Goal: Information Seeking & Learning: Check status

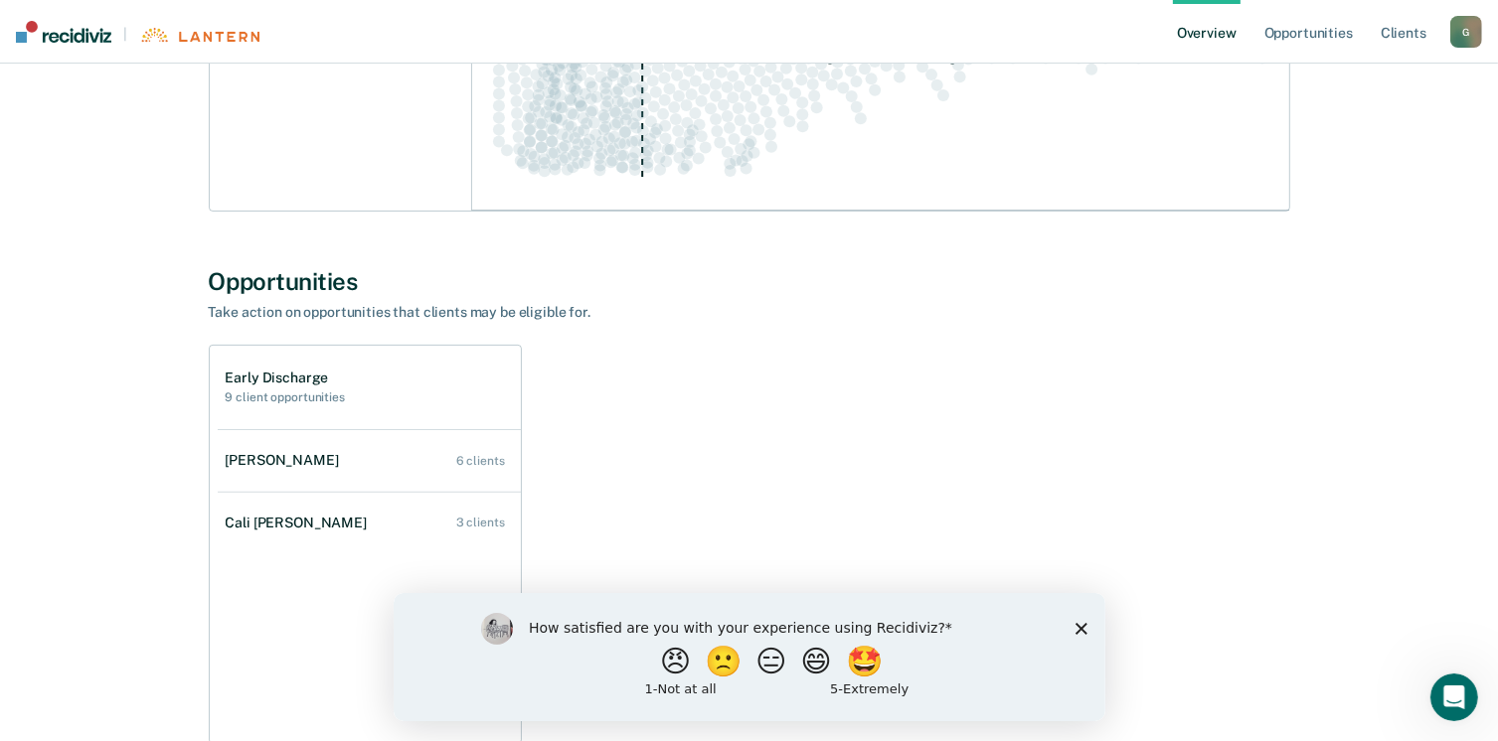
scroll to position [497, 0]
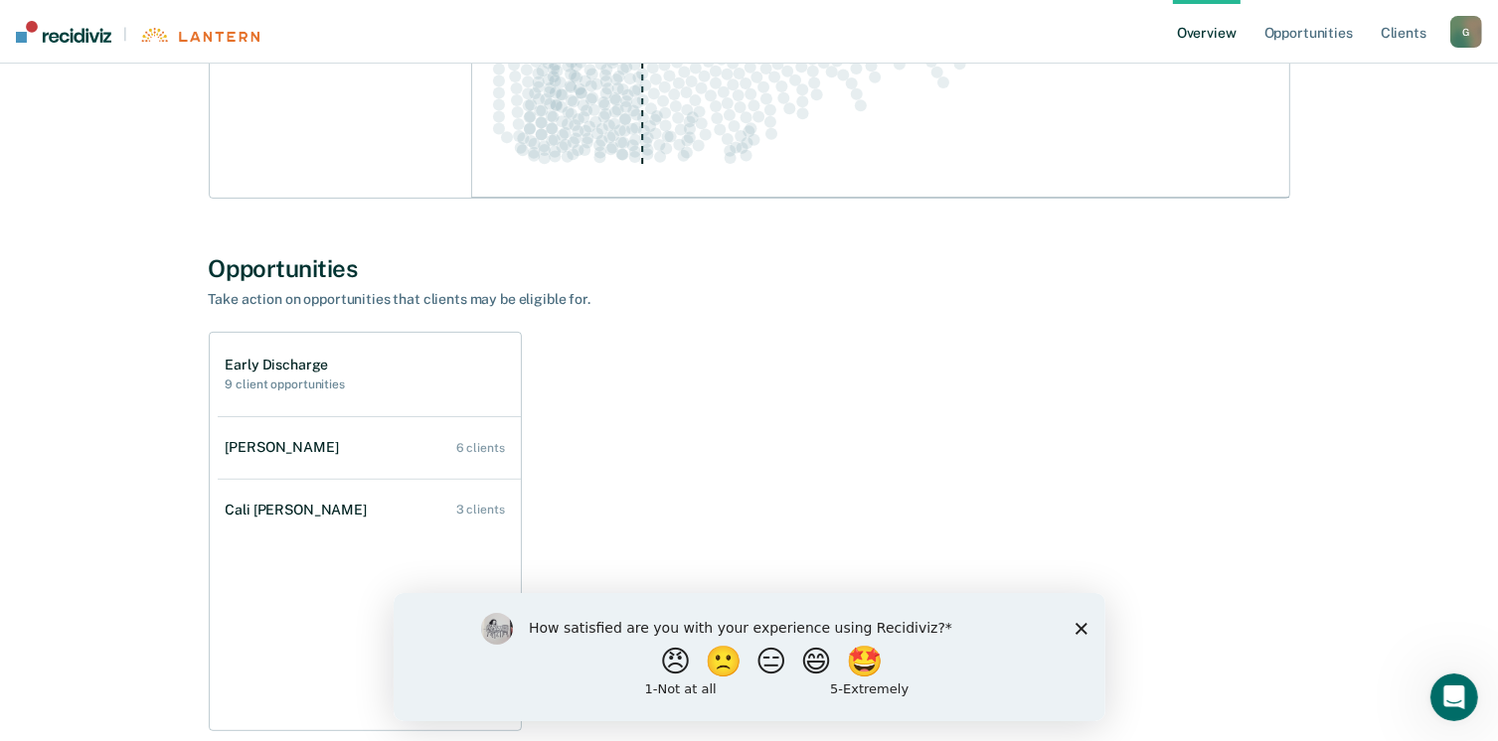
click at [1079, 632] on icon "Close survey" at bounding box center [1080, 628] width 12 height 12
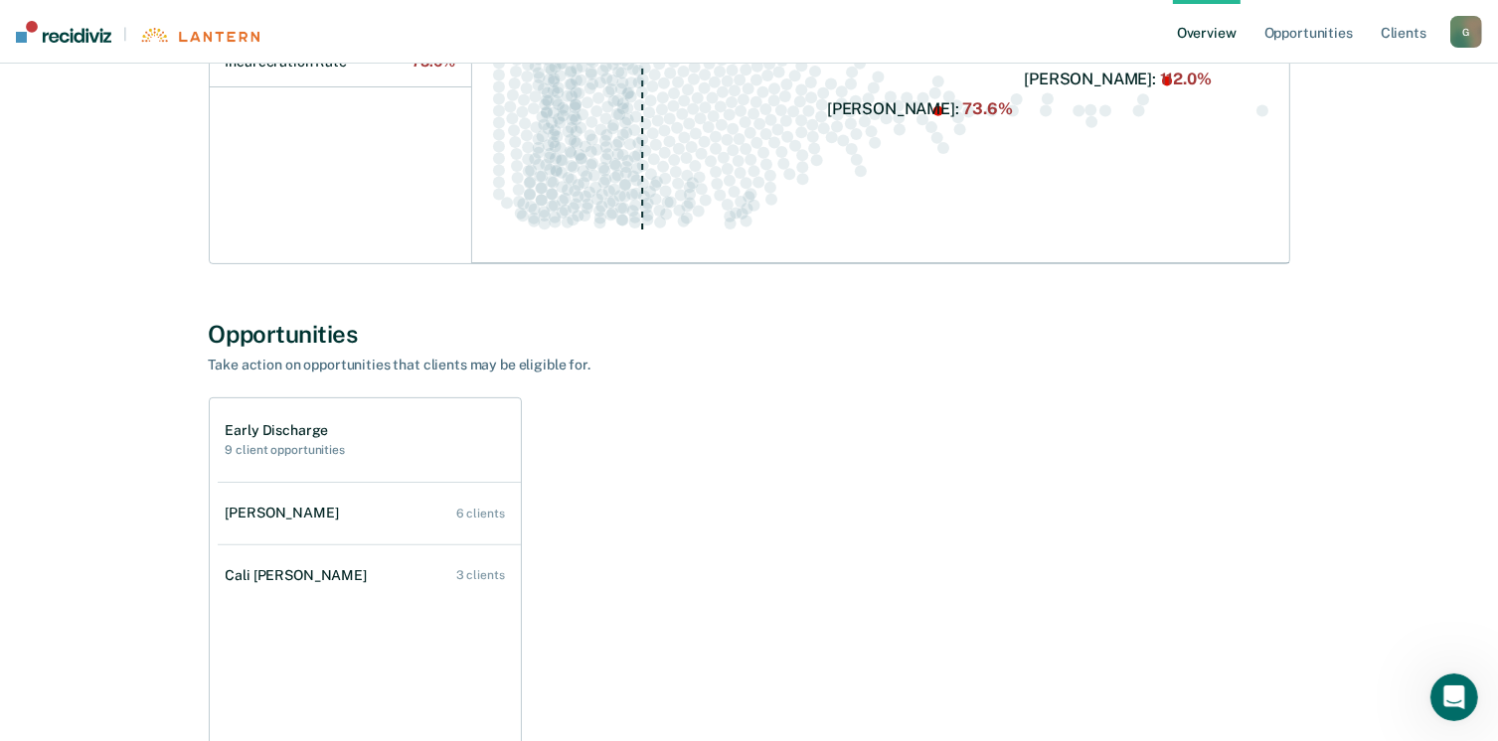
scroll to position [406, 0]
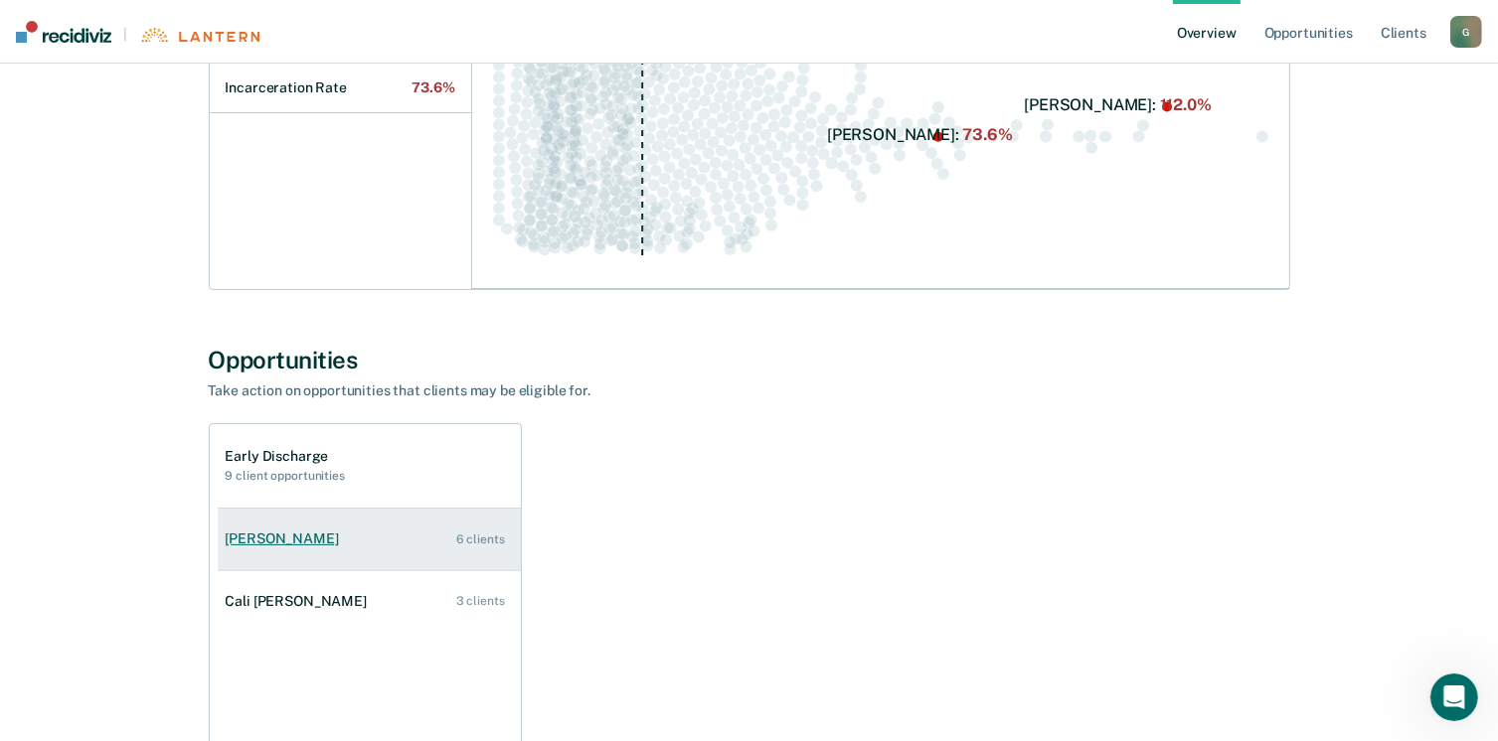
click at [325, 541] on div "[PERSON_NAME]" at bounding box center [286, 539] width 121 height 17
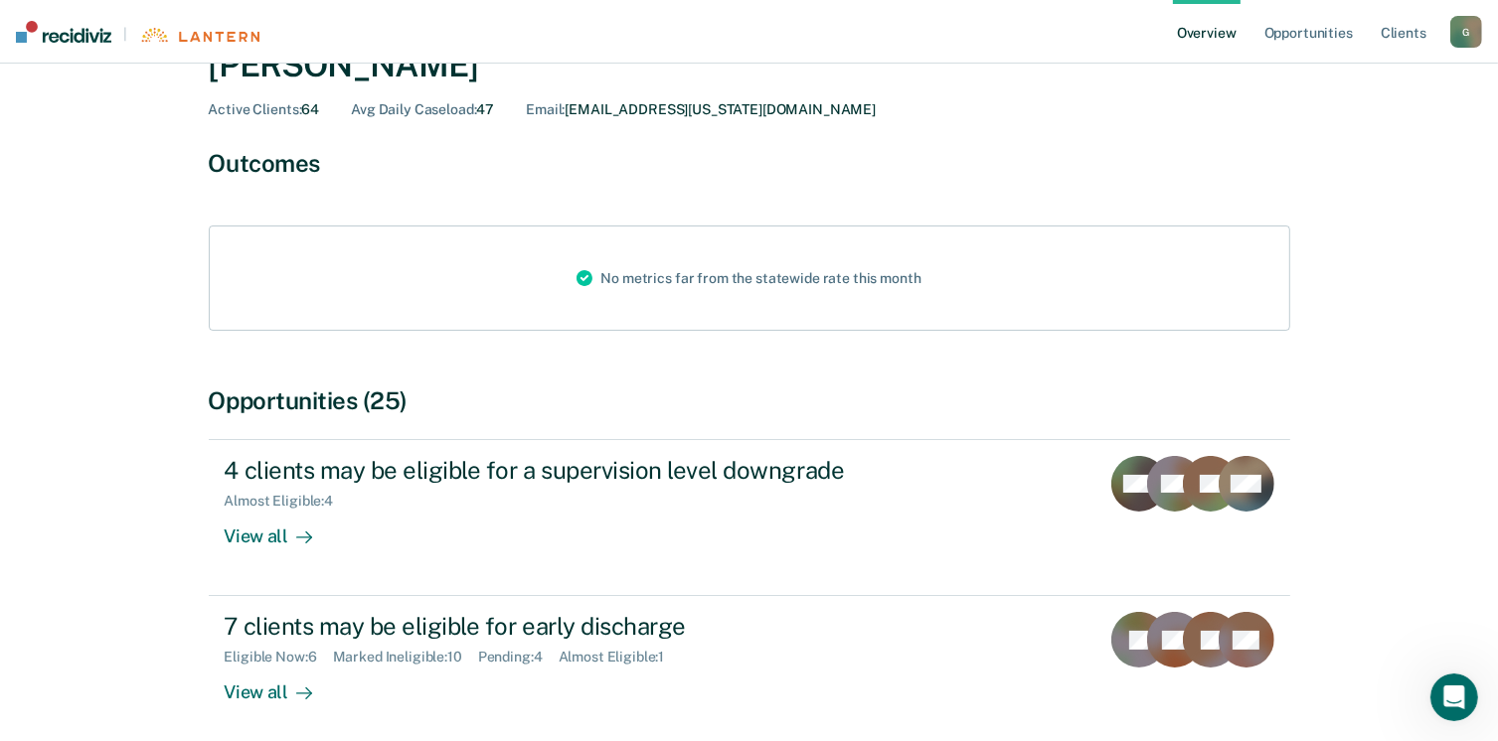
scroll to position [199, 0]
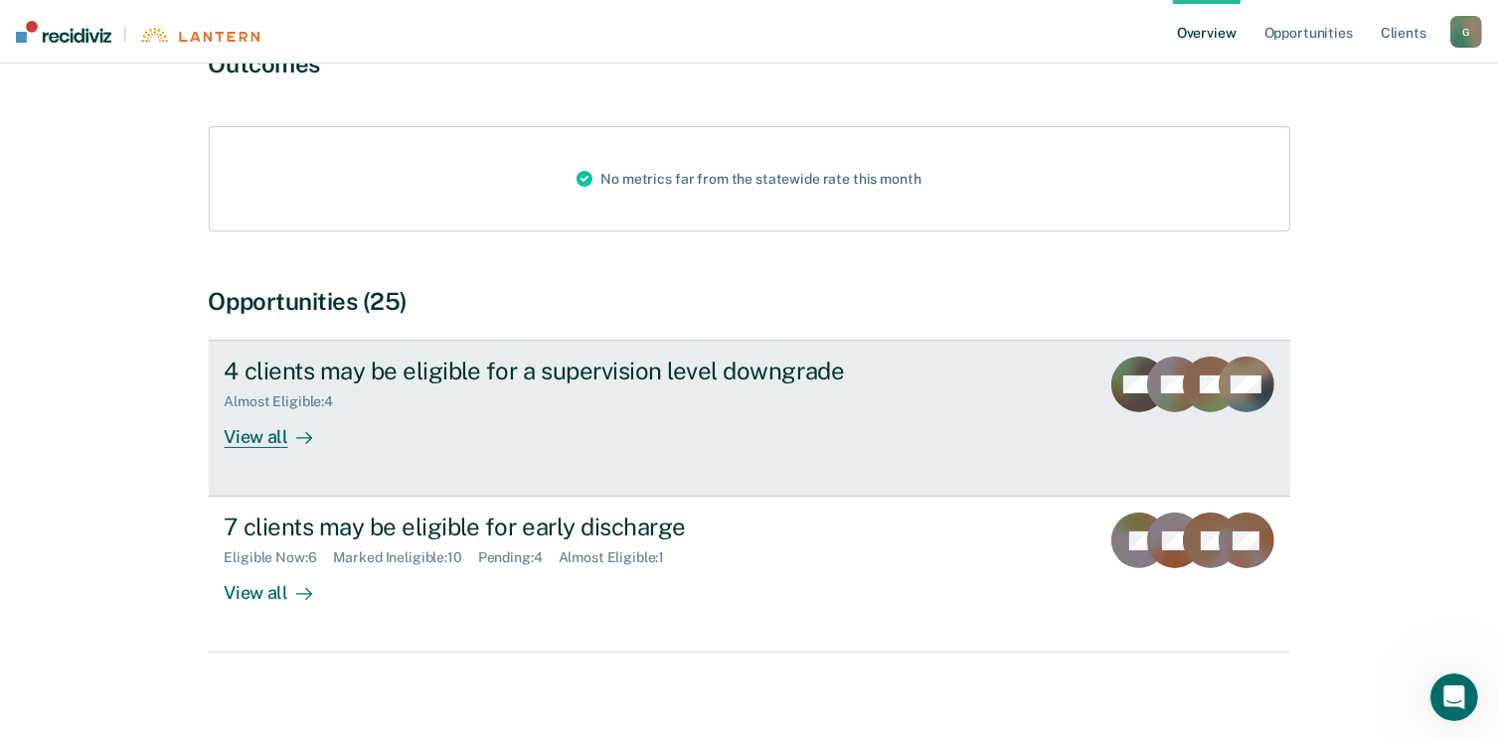
click at [273, 440] on div "View all" at bounding box center [280, 429] width 111 height 39
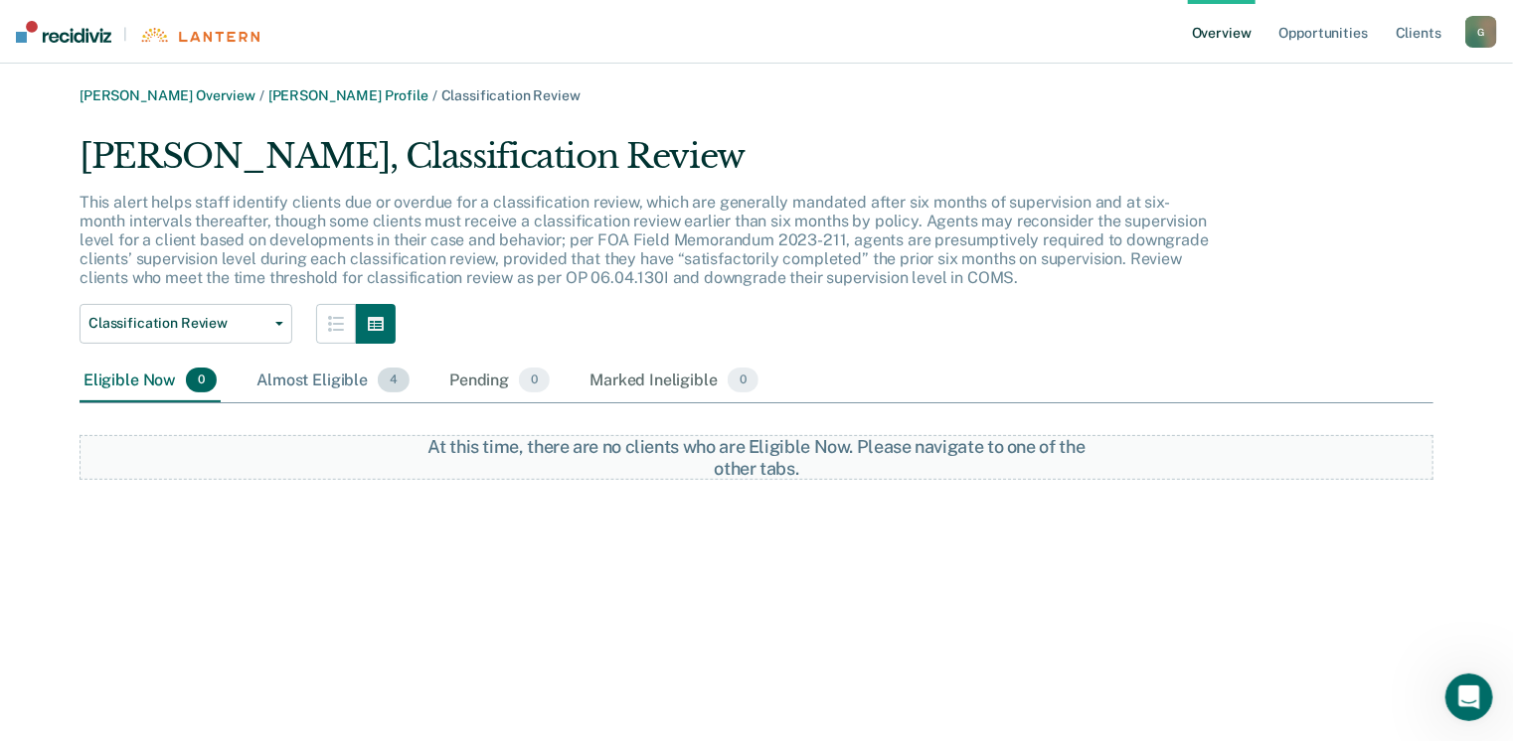
click at [334, 379] on div "Almost Eligible 4" at bounding box center [332, 382] width 161 height 44
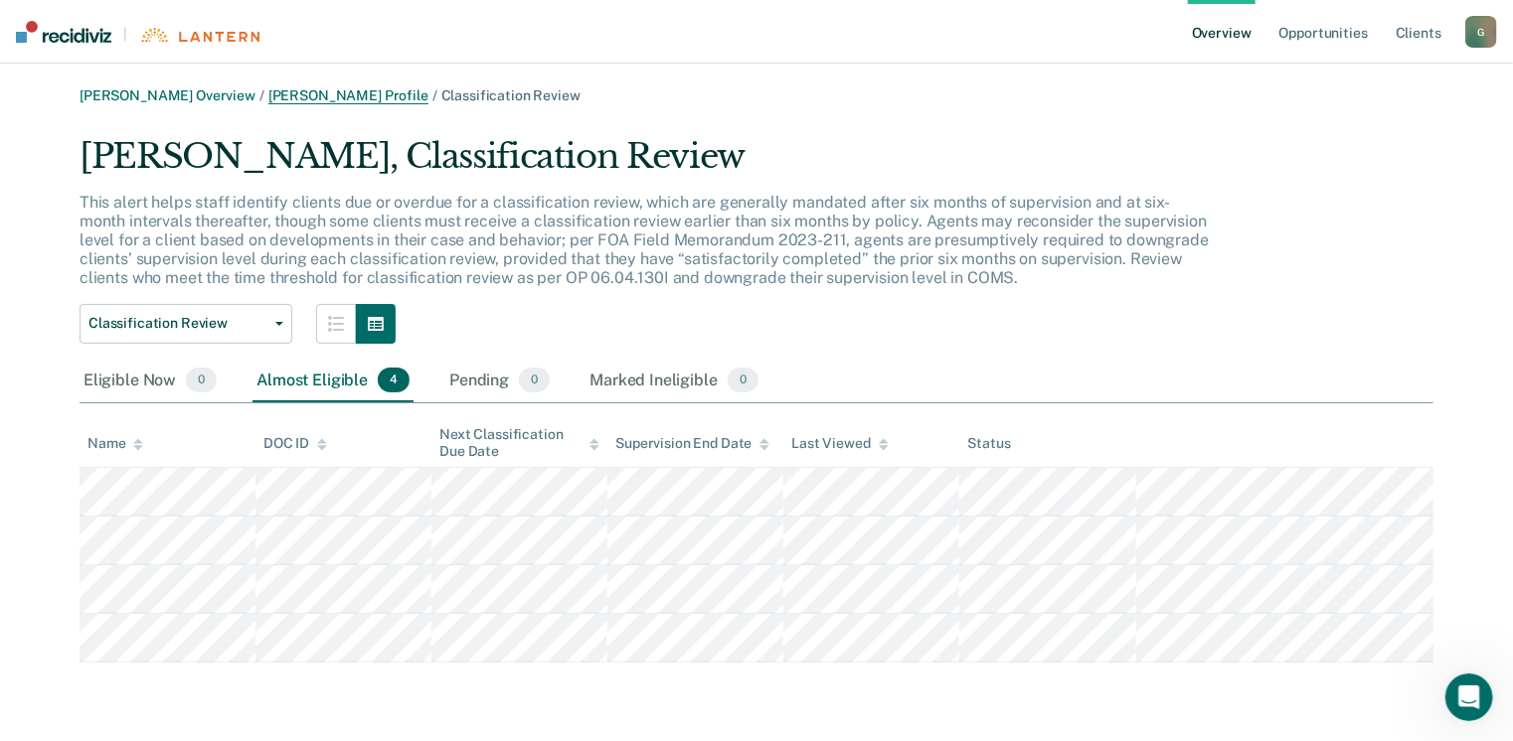
click at [367, 99] on link "[PERSON_NAME] Profile" at bounding box center [348, 95] width 160 height 17
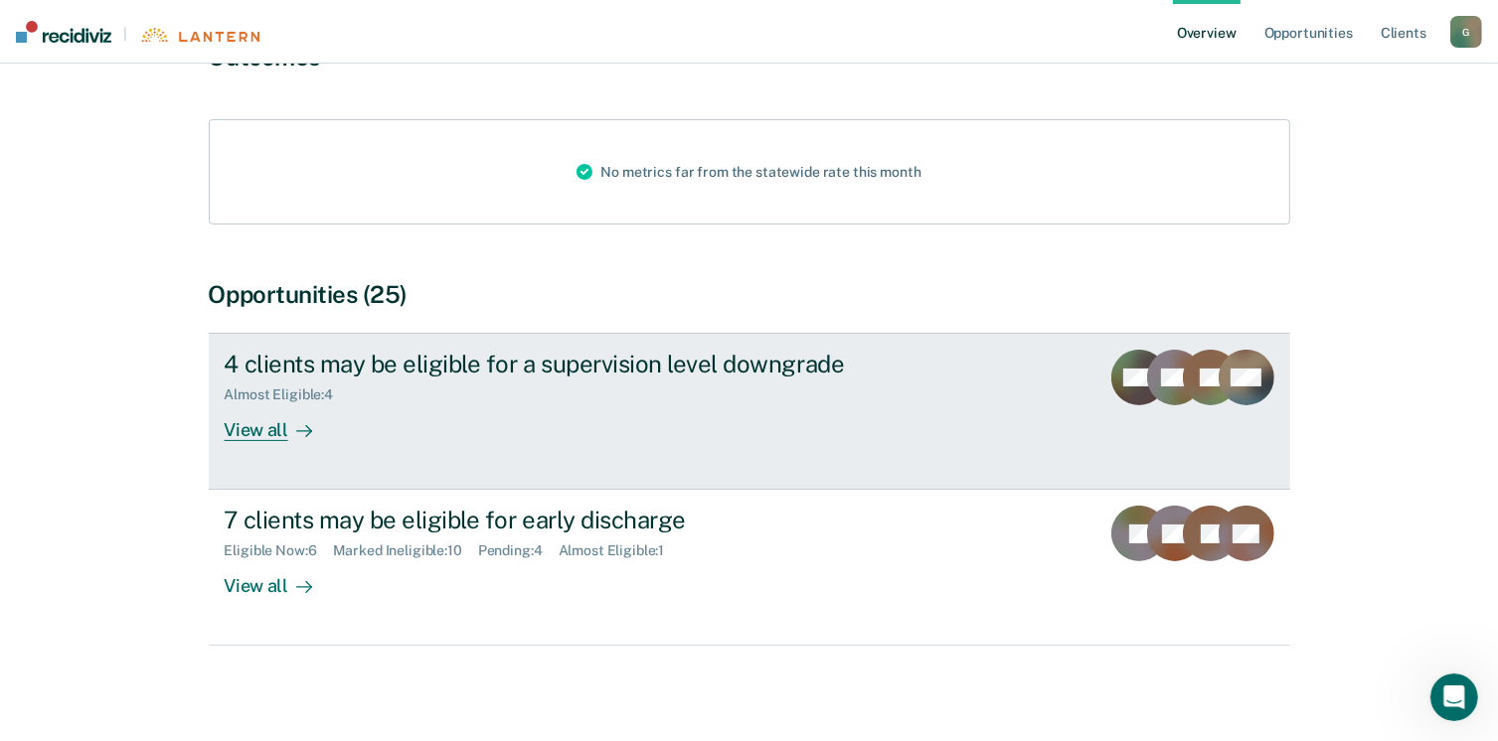
scroll to position [213, 0]
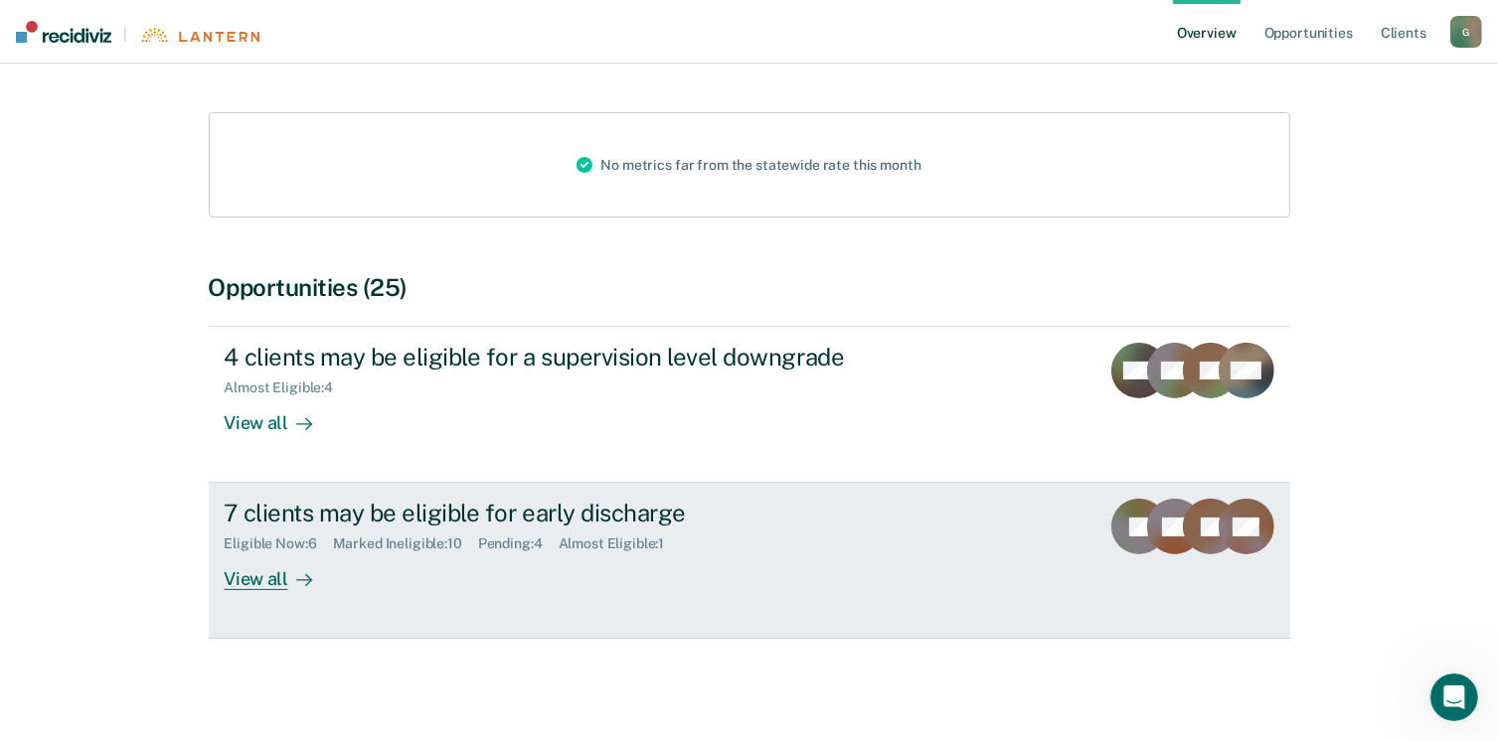
click at [274, 581] on div "View all" at bounding box center [280, 572] width 111 height 39
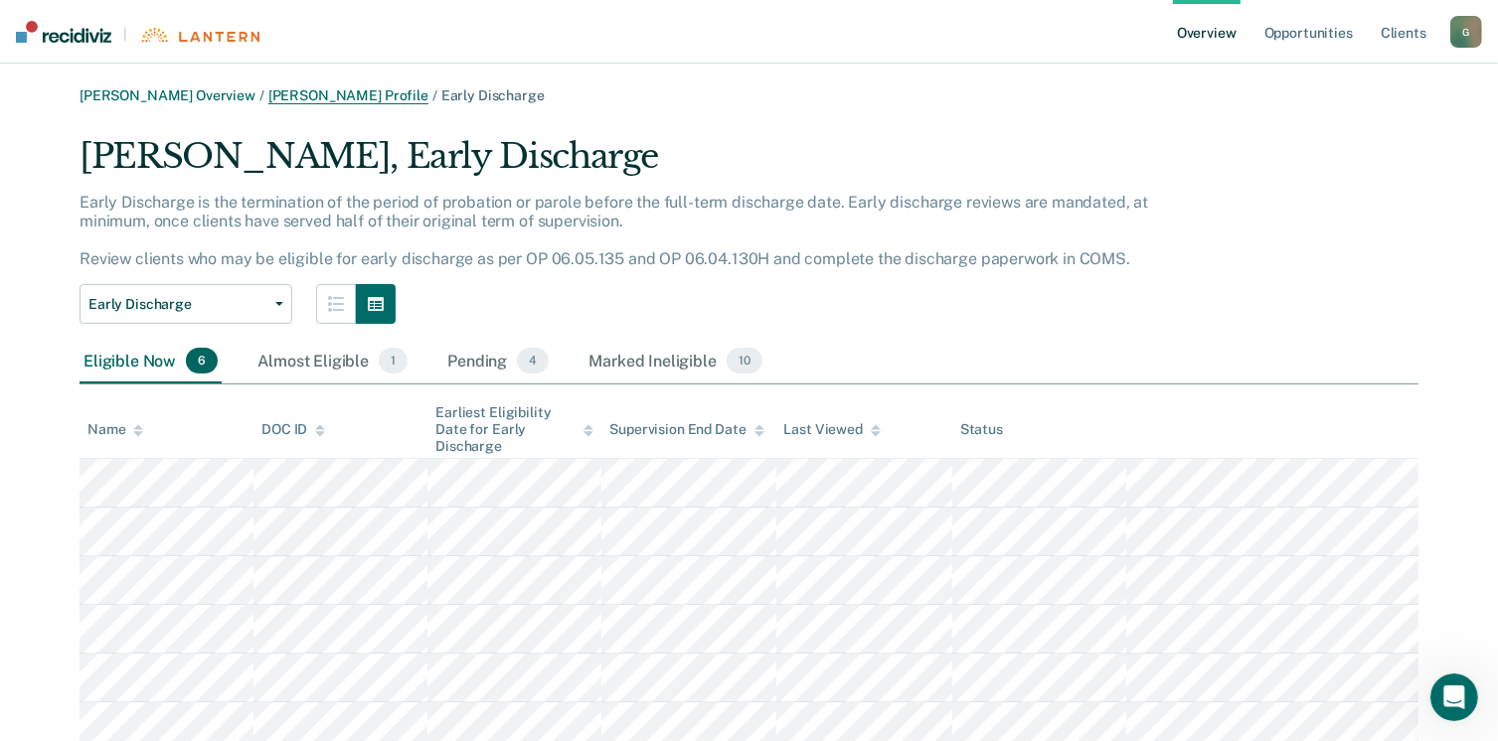
click at [314, 89] on link "[PERSON_NAME] Profile" at bounding box center [348, 95] width 160 height 17
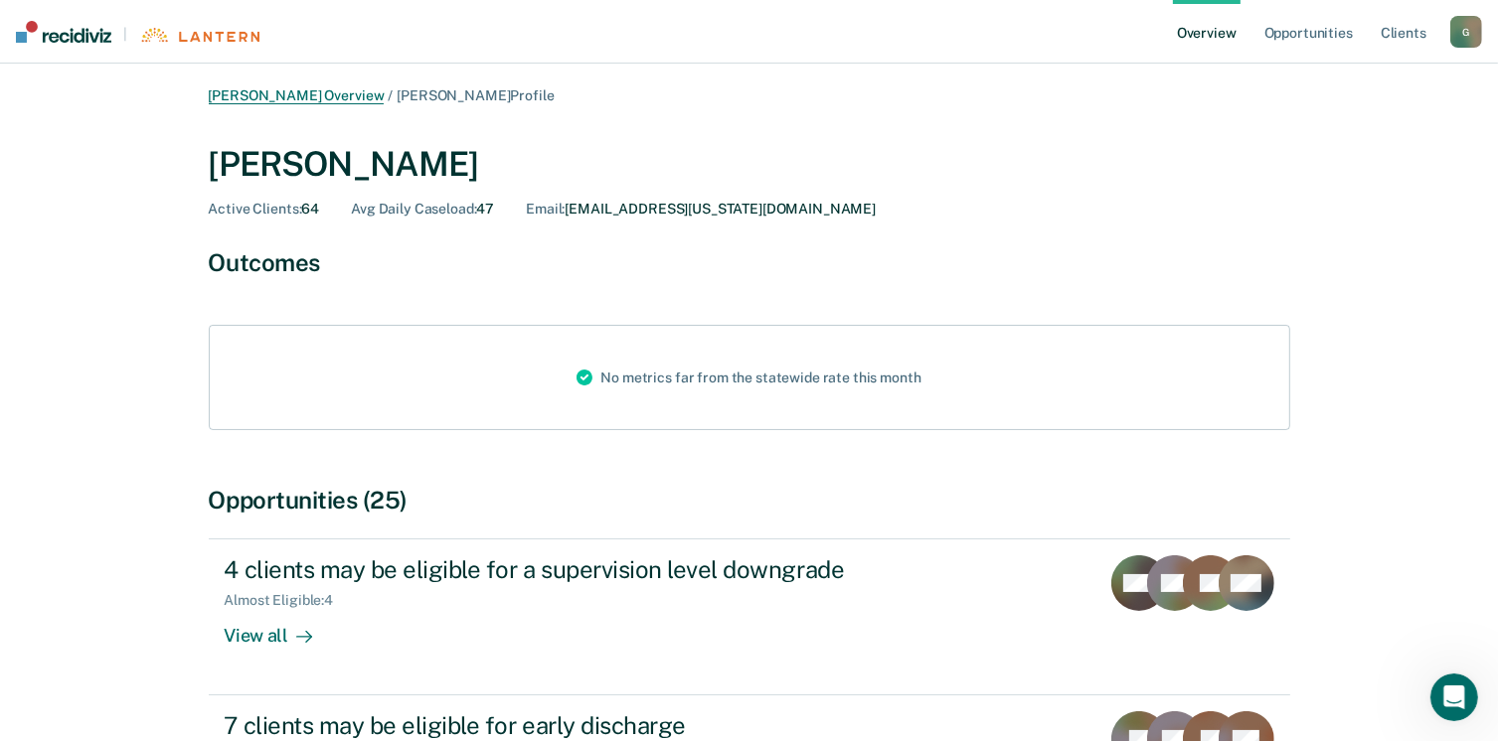
click at [335, 97] on link "[PERSON_NAME] Overview" at bounding box center [297, 95] width 176 height 17
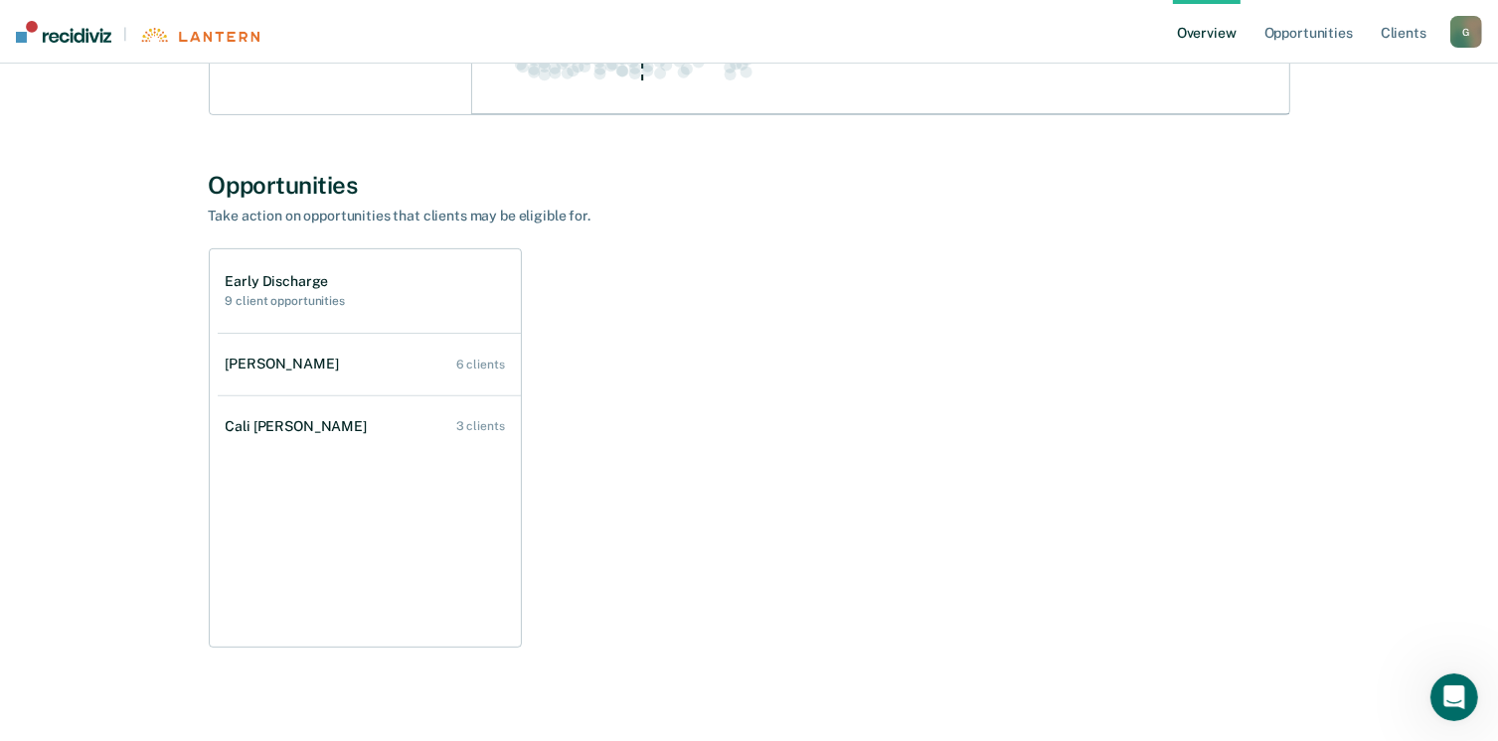
scroll to position [604, 0]
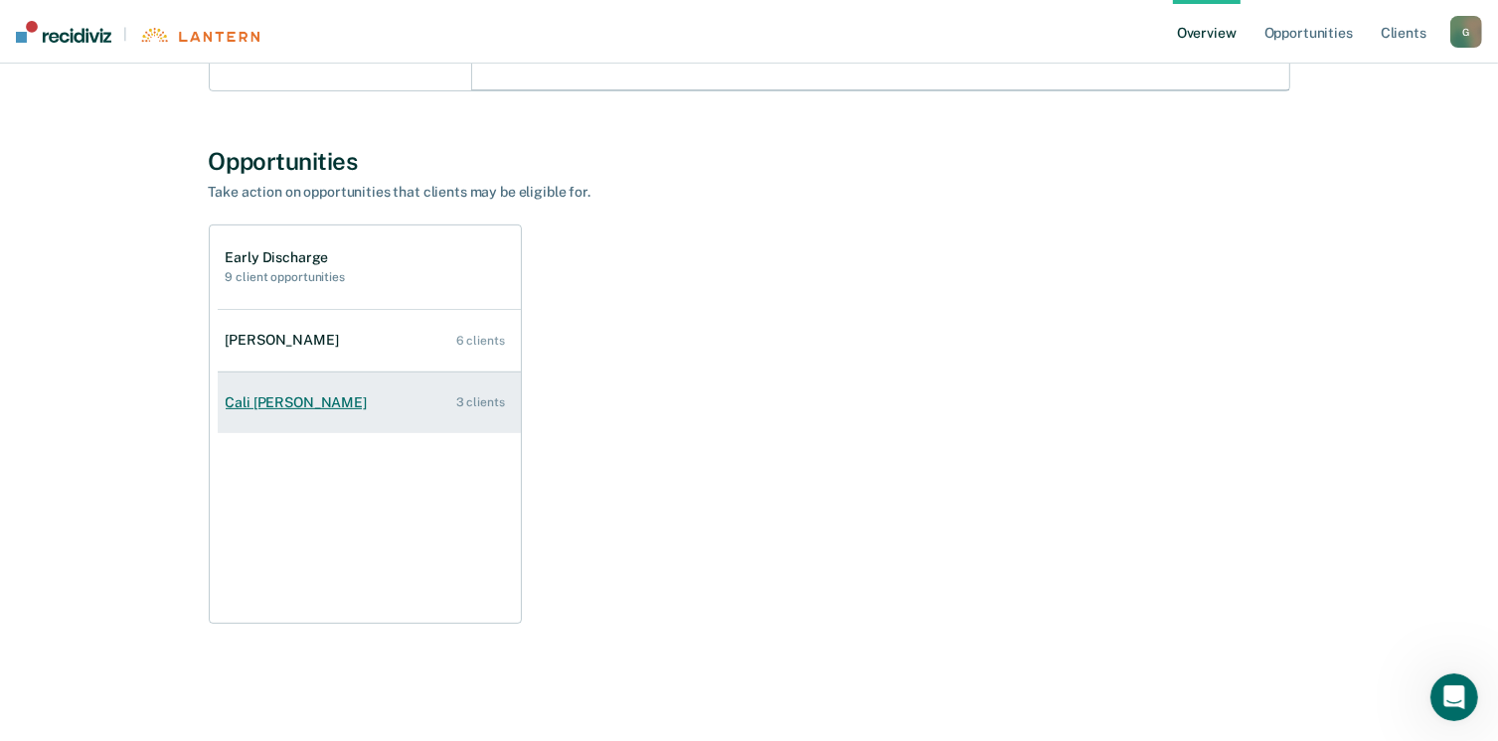
click at [254, 404] on div "Cali [PERSON_NAME]" at bounding box center [300, 403] width 149 height 17
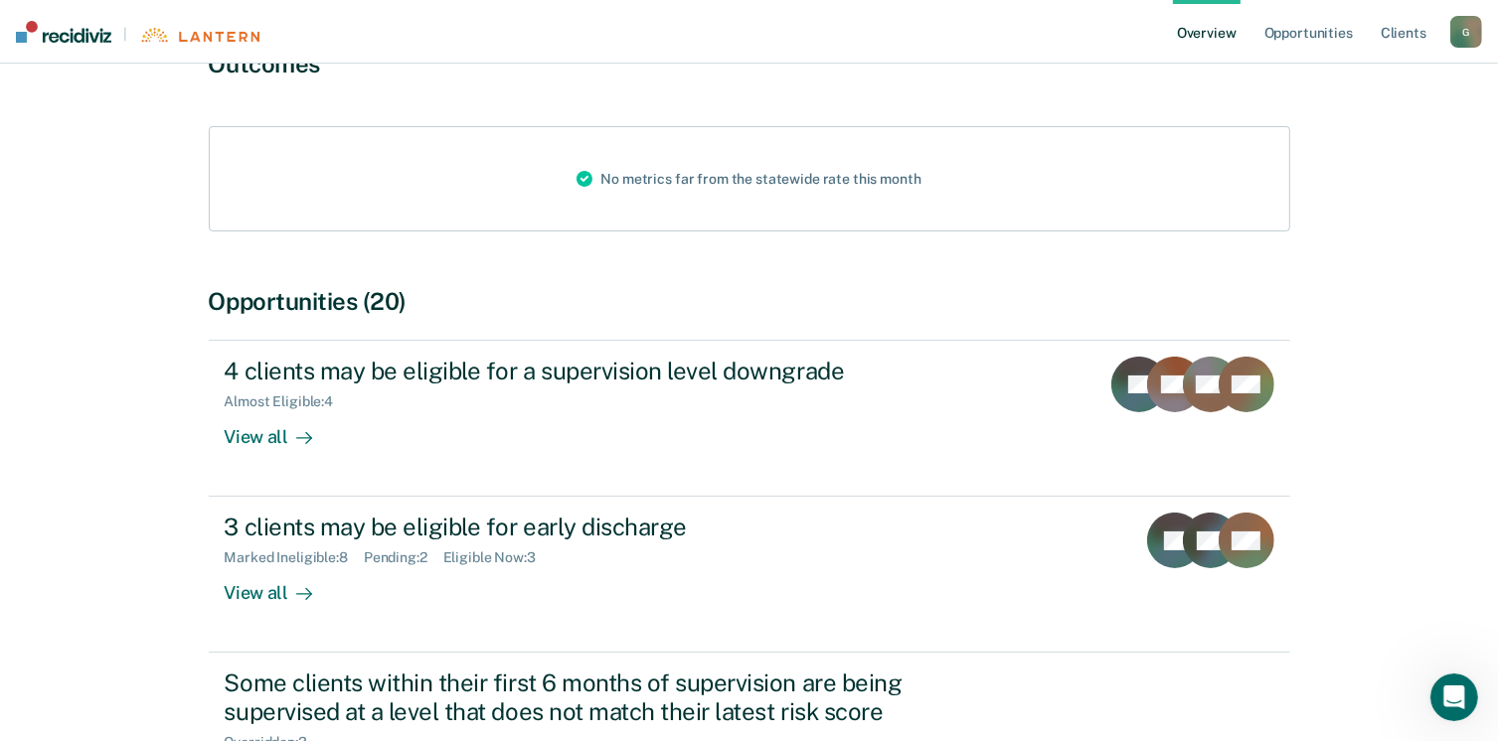
scroll to position [298, 0]
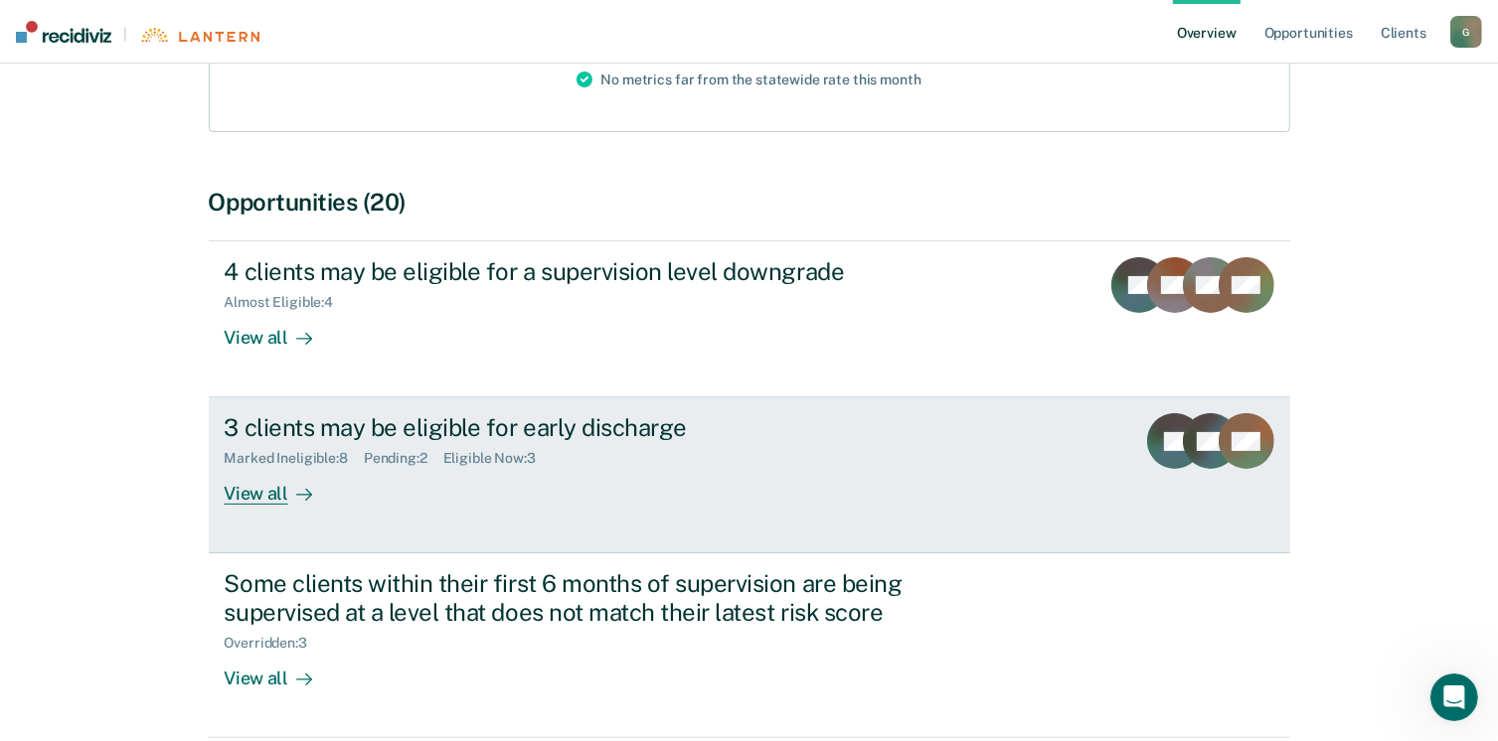
click at [259, 491] on div "View all" at bounding box center [280, 486] width 111 height 39
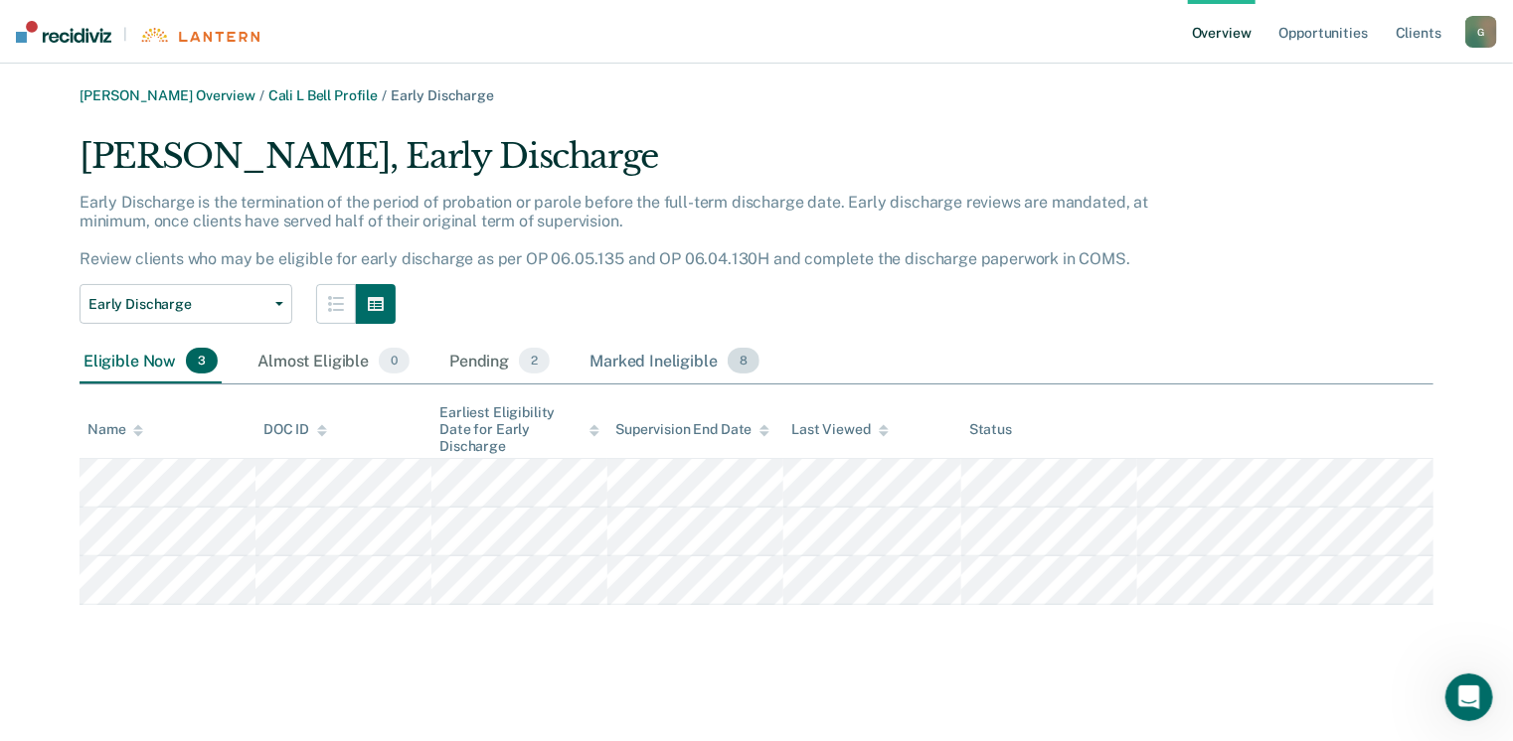
click at [660, 367] on div "Marked Ineligible 8" at bounding box center [674, 362] width 178 height 44
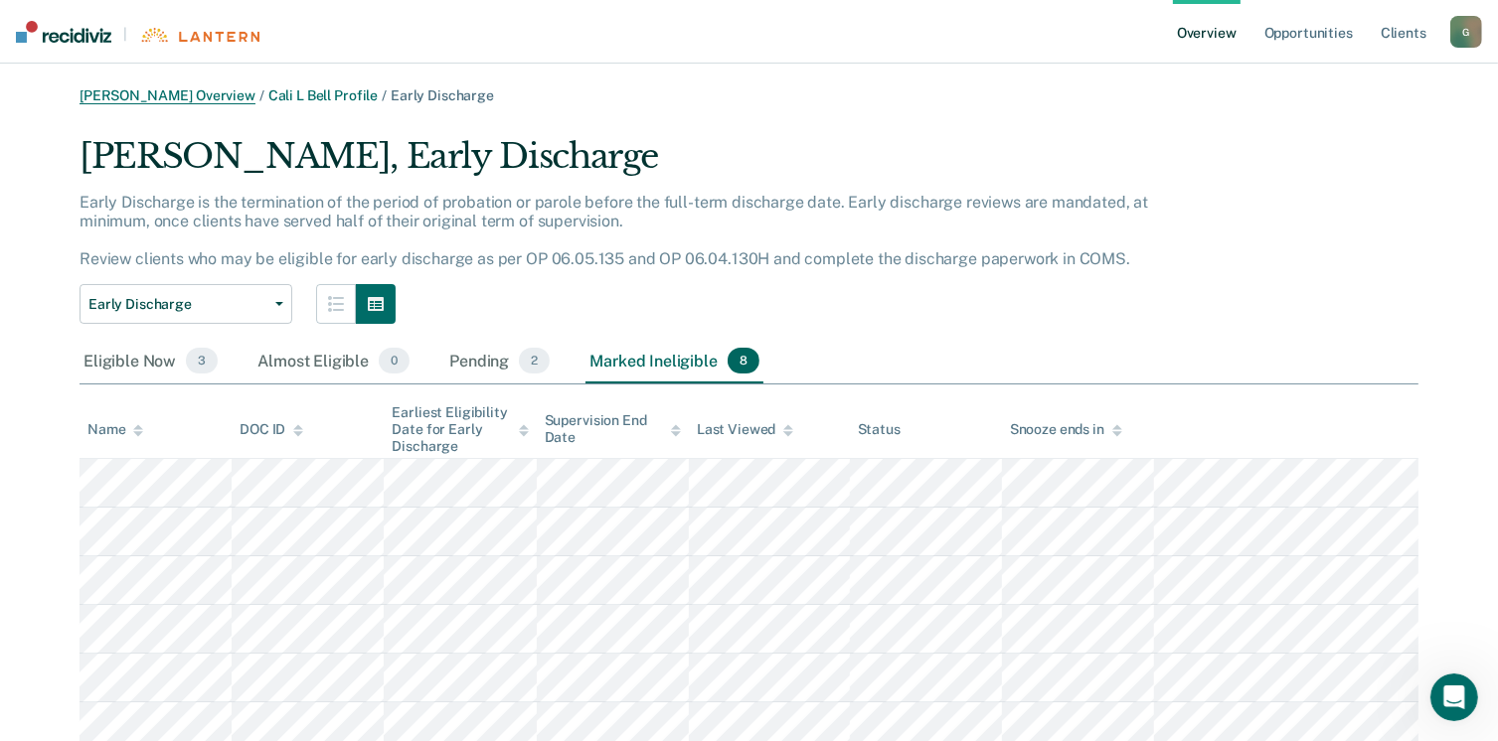
click at [182, 97] on link "[PERSON_NAME] Overview" at bounding box center [168, 95] width 176 height 17
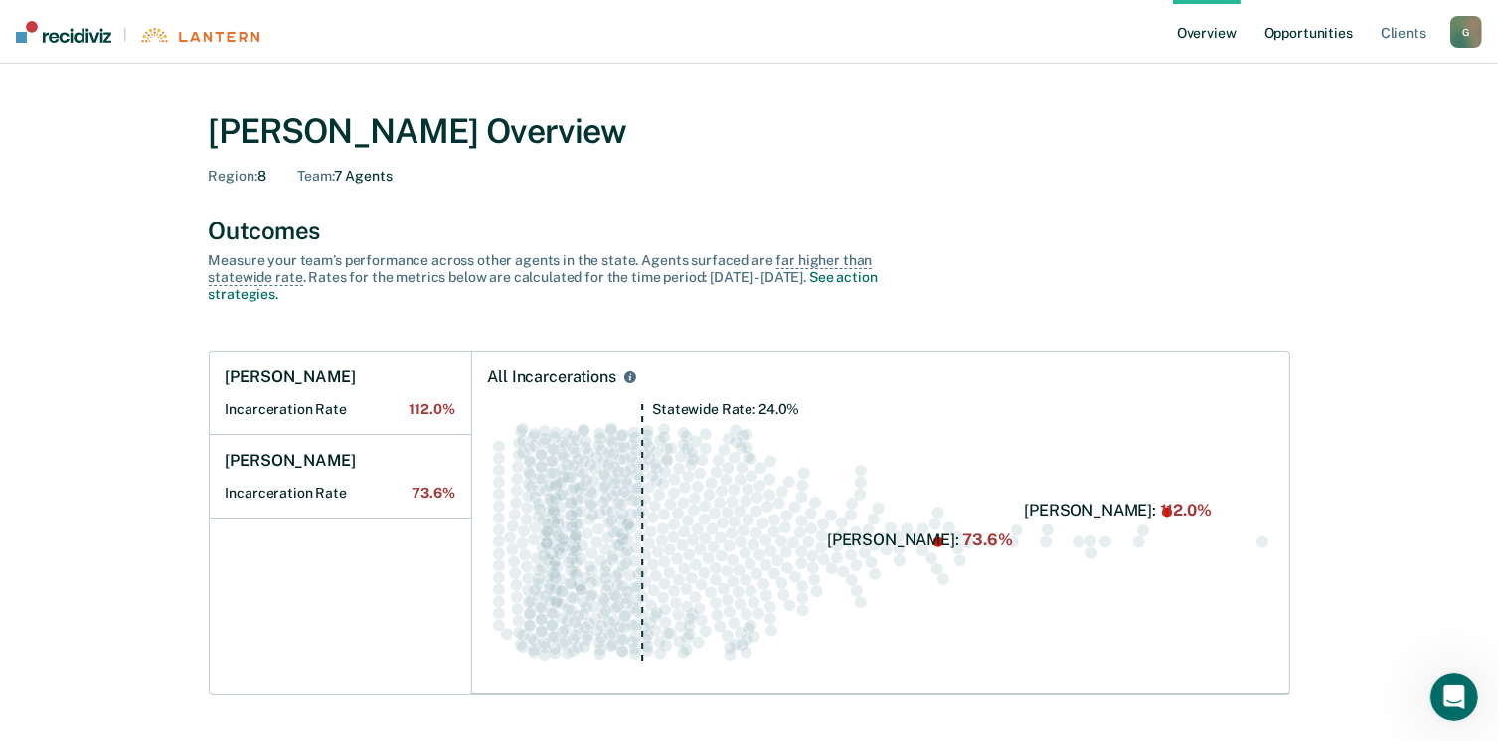
click at [1308, 40] on link "Opportunities" at bounding box center [1308, 32] width 96 height 64
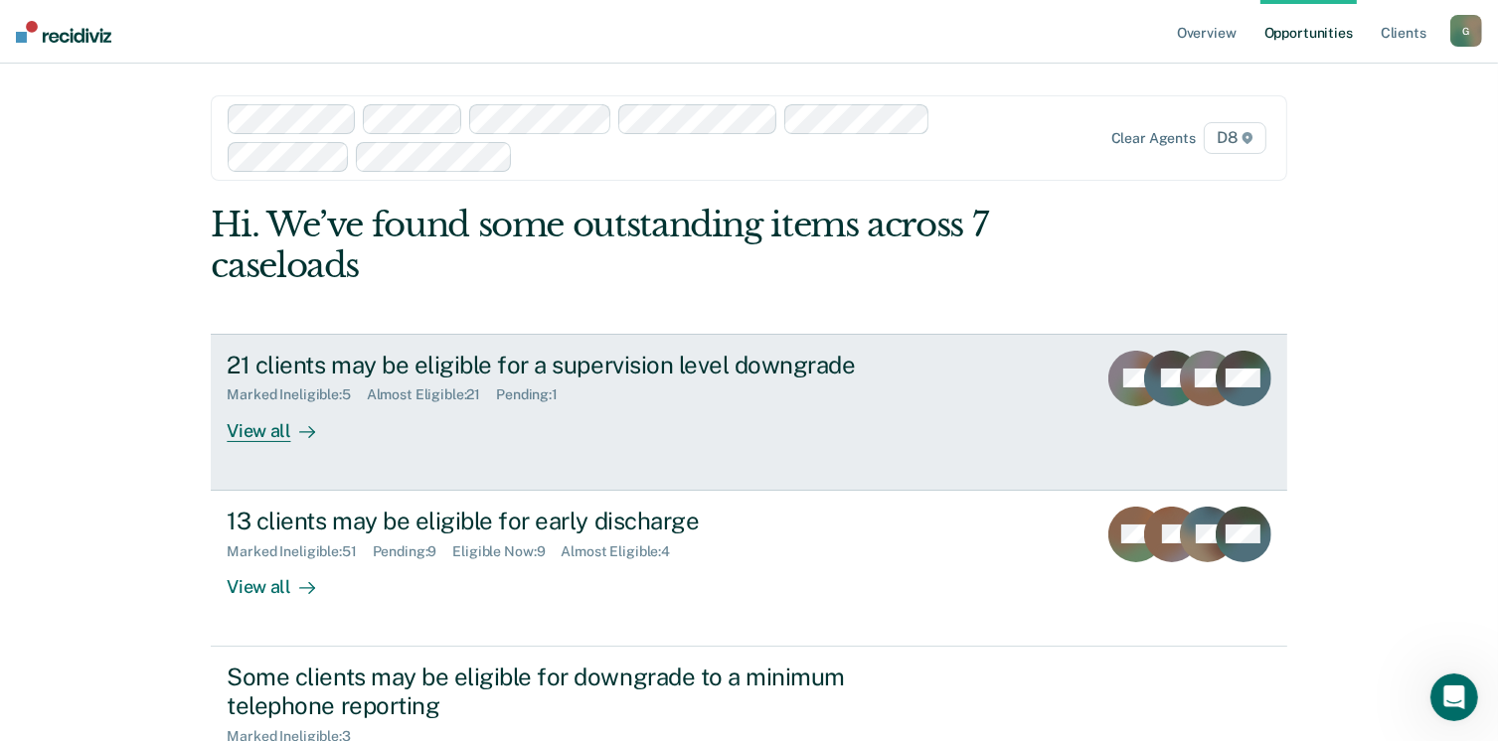
click at [250, 428] on div "View all" at bounding box center [282, 423] width 111 height 39
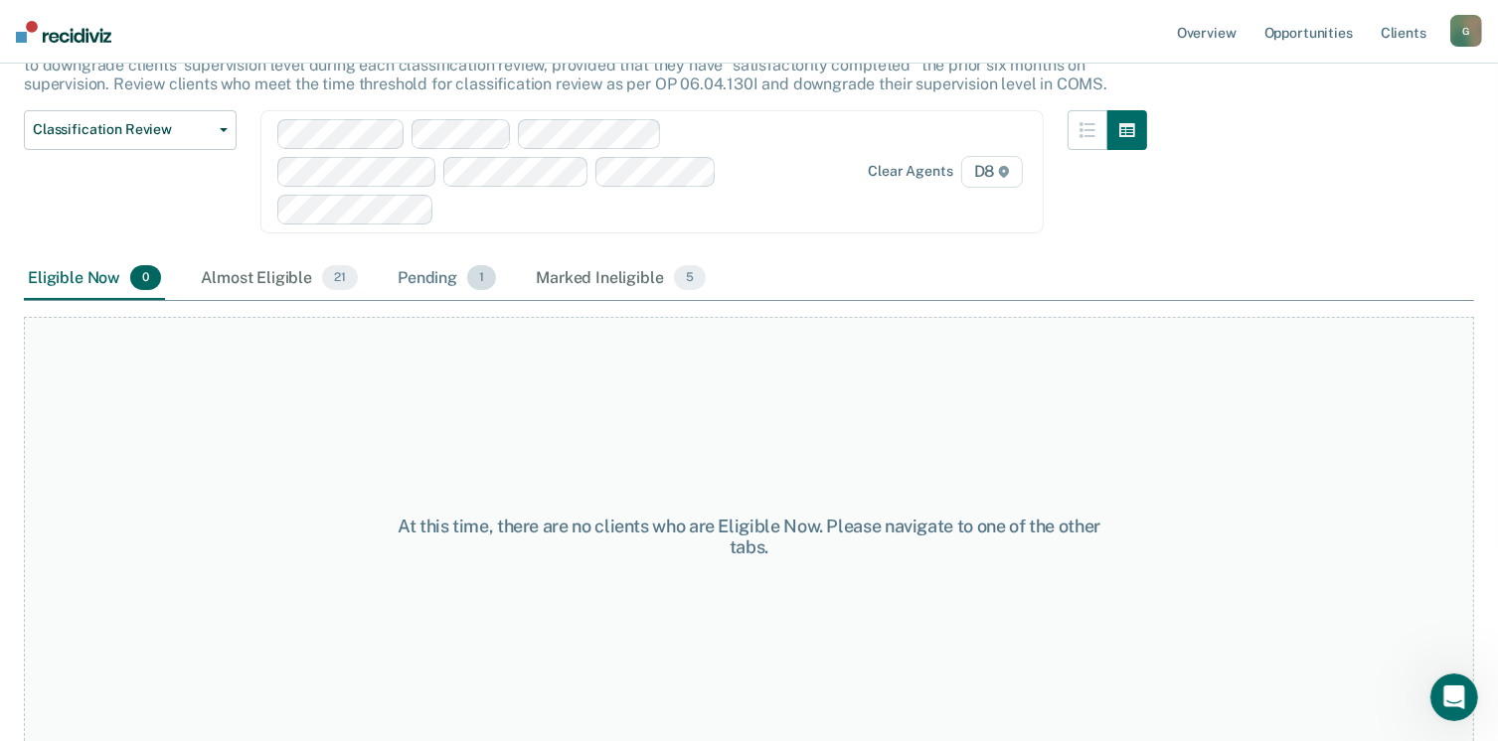
scroll to position [199, 0]
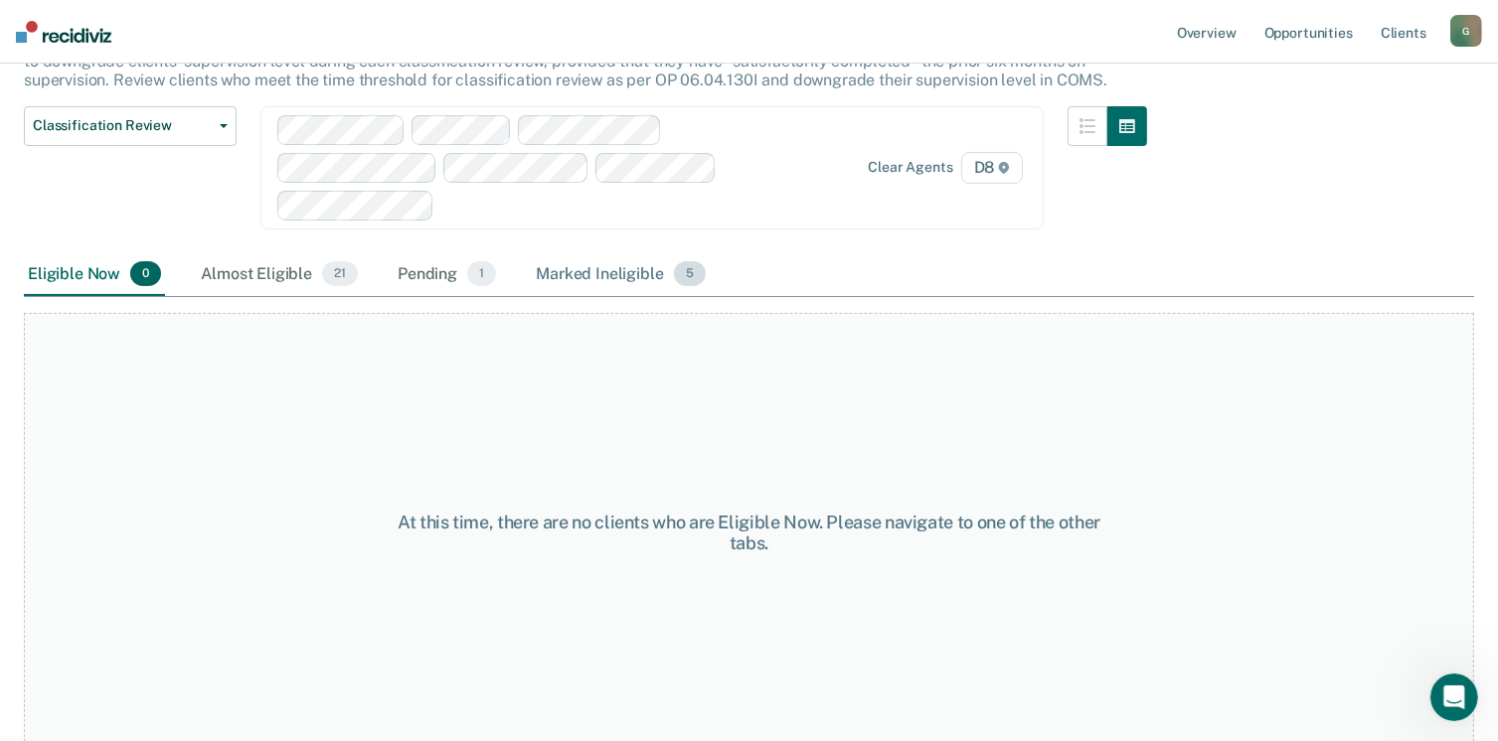
click at [567, 266] on div "Marked Ineligible 5" at bounding box center [621, 275] width 178 height 44
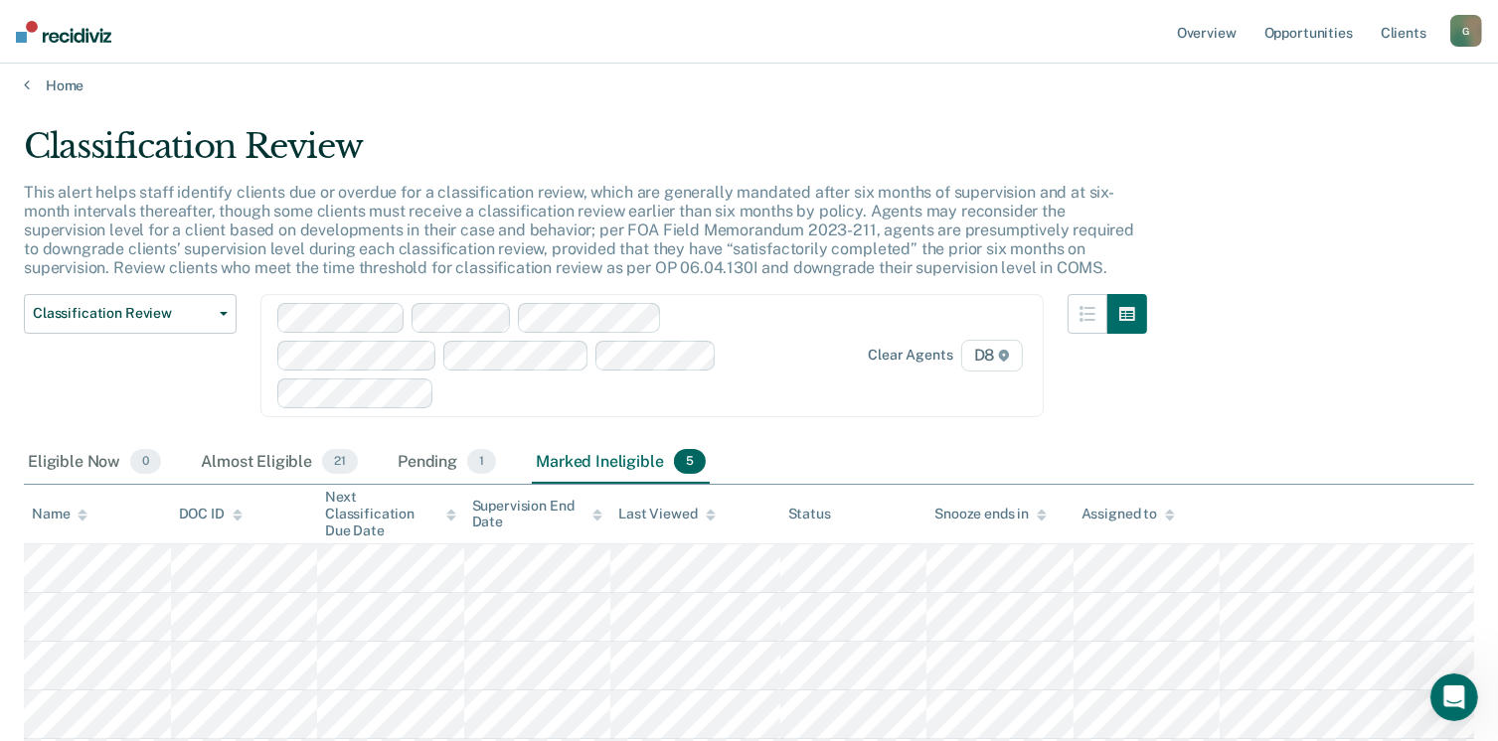
scroll to position [0, 0]
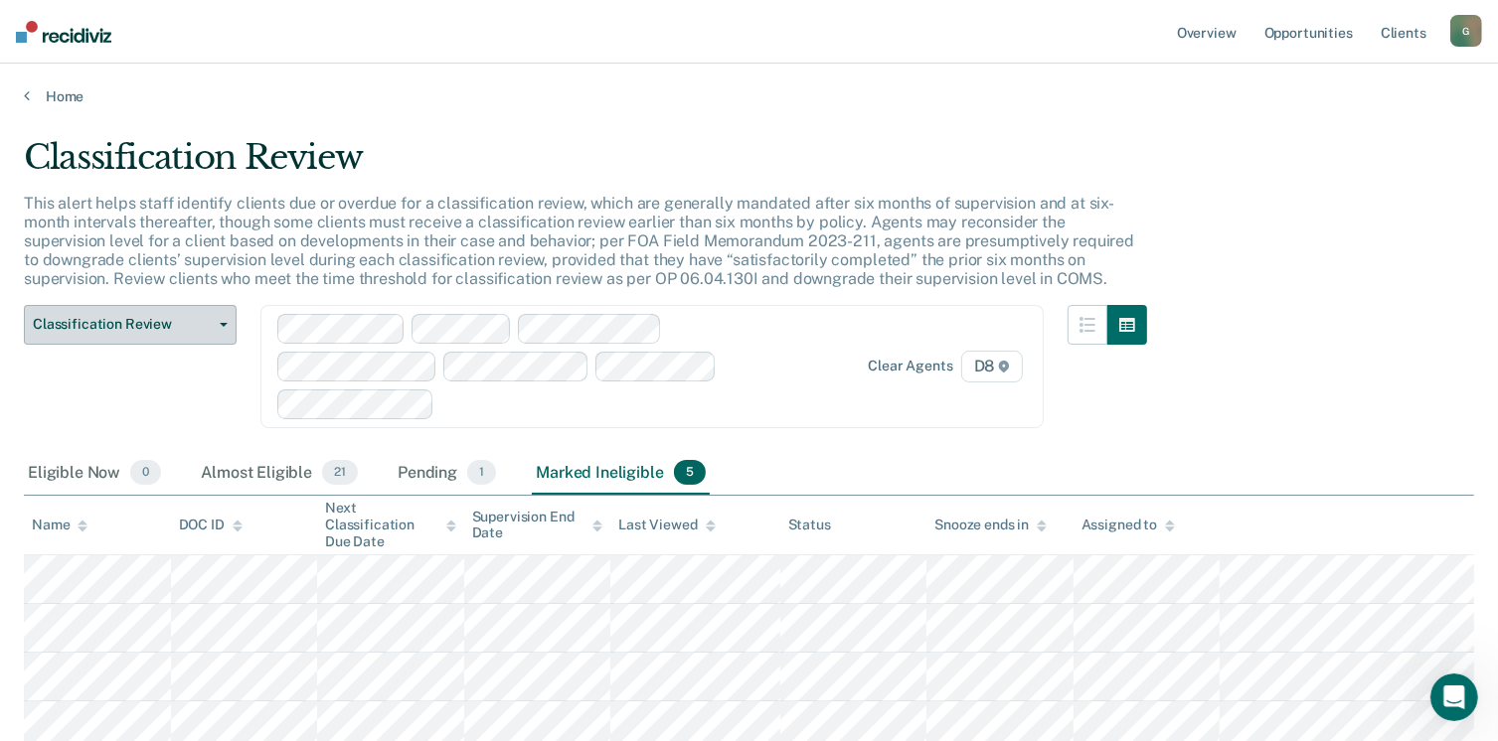
click at [212, 323] on span "button" at bounding box center [220, 325] width 16 height 4
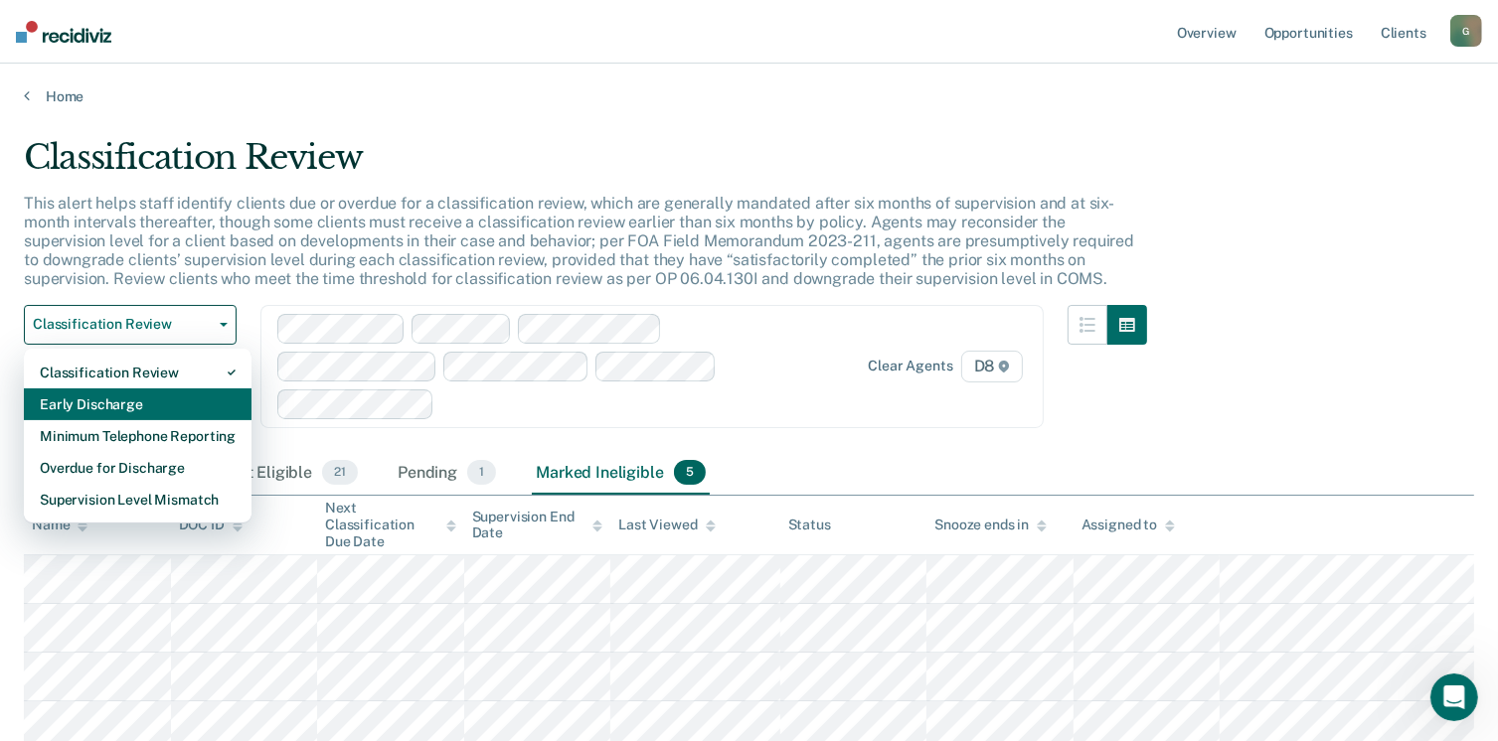
click at [136, 408] on div "Early Discharge" at bounding box center [138, 405] width 196 height 32
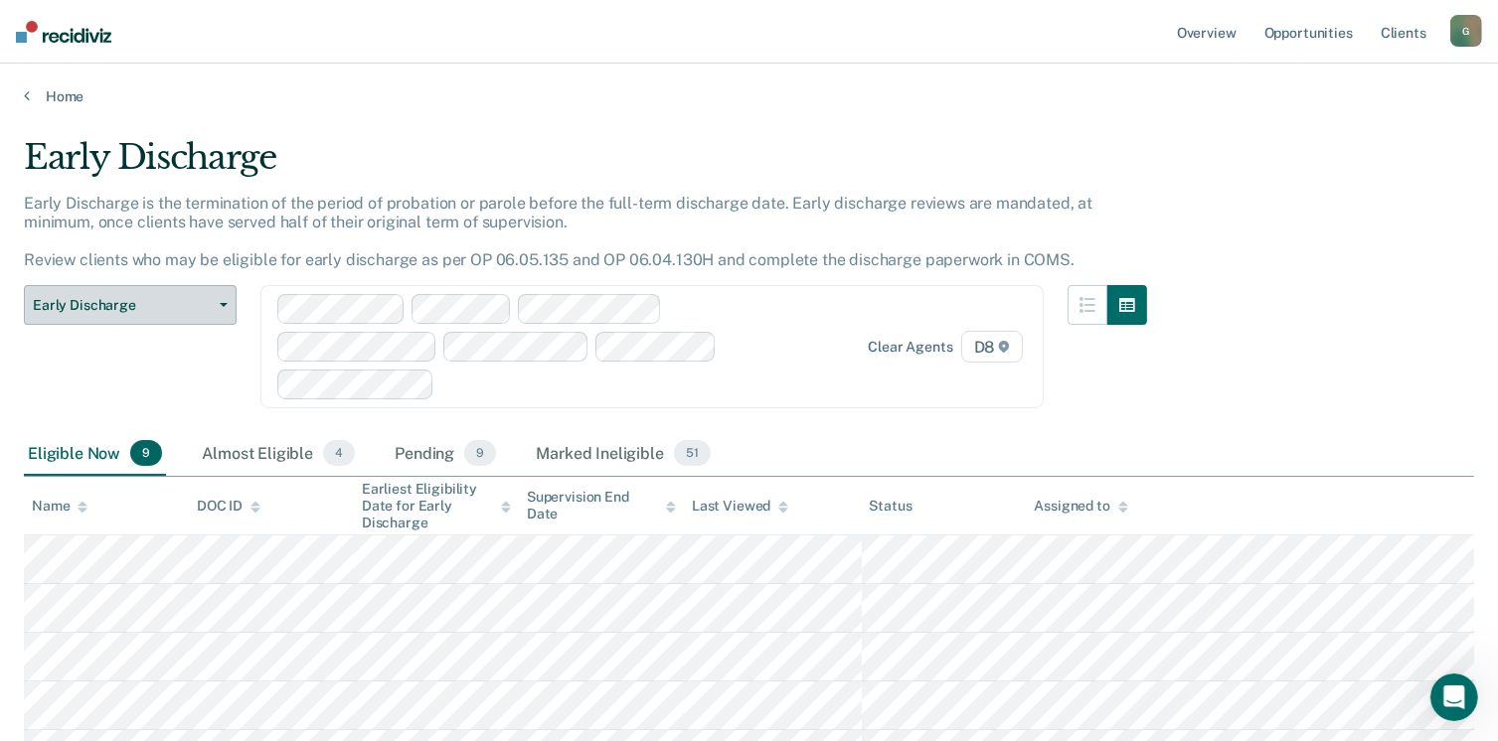
click at [214, 303] on span "button" at bounding box center [220, 305] width 16 height 4
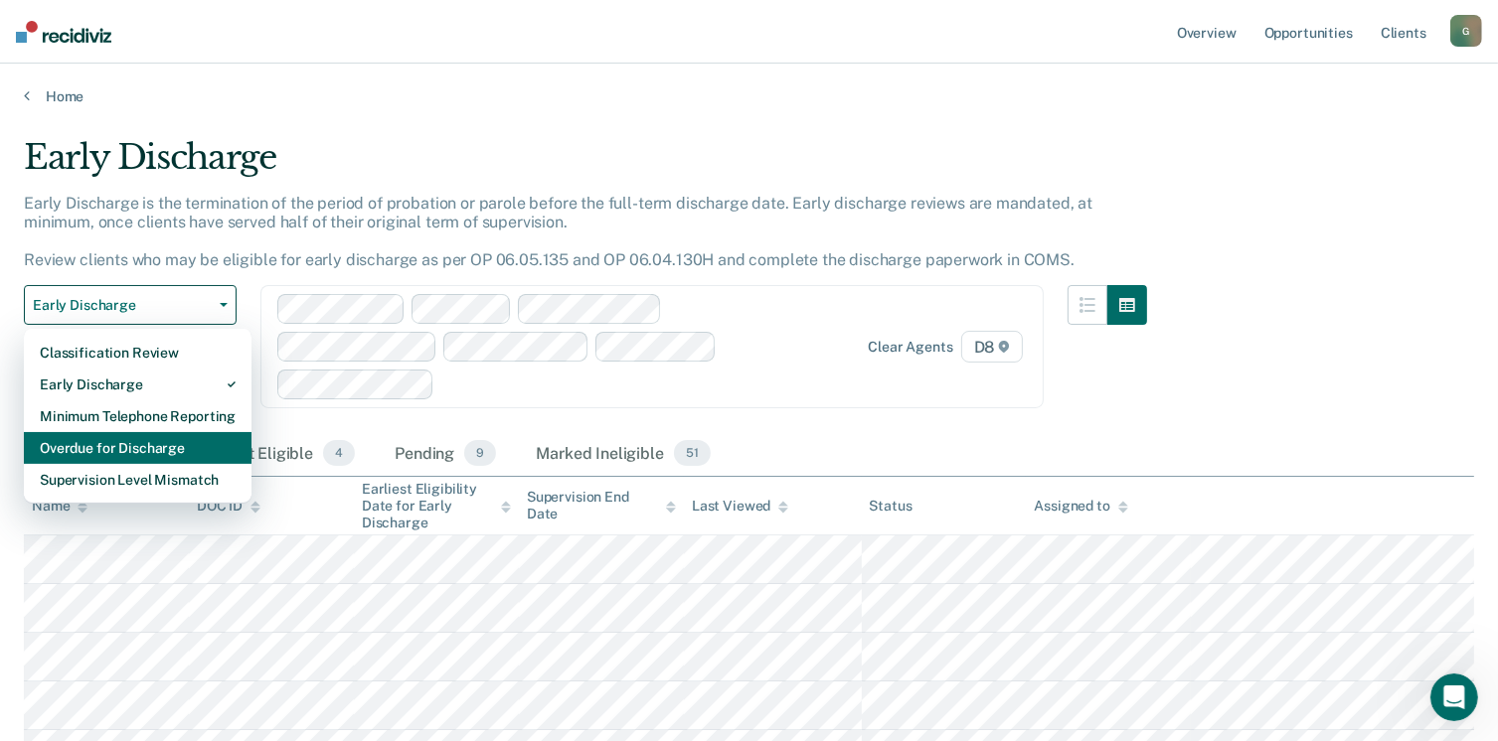
click at [152, 452] on div "Overdue for Discharge" at bounding box center [138, 448] width 196 height 32
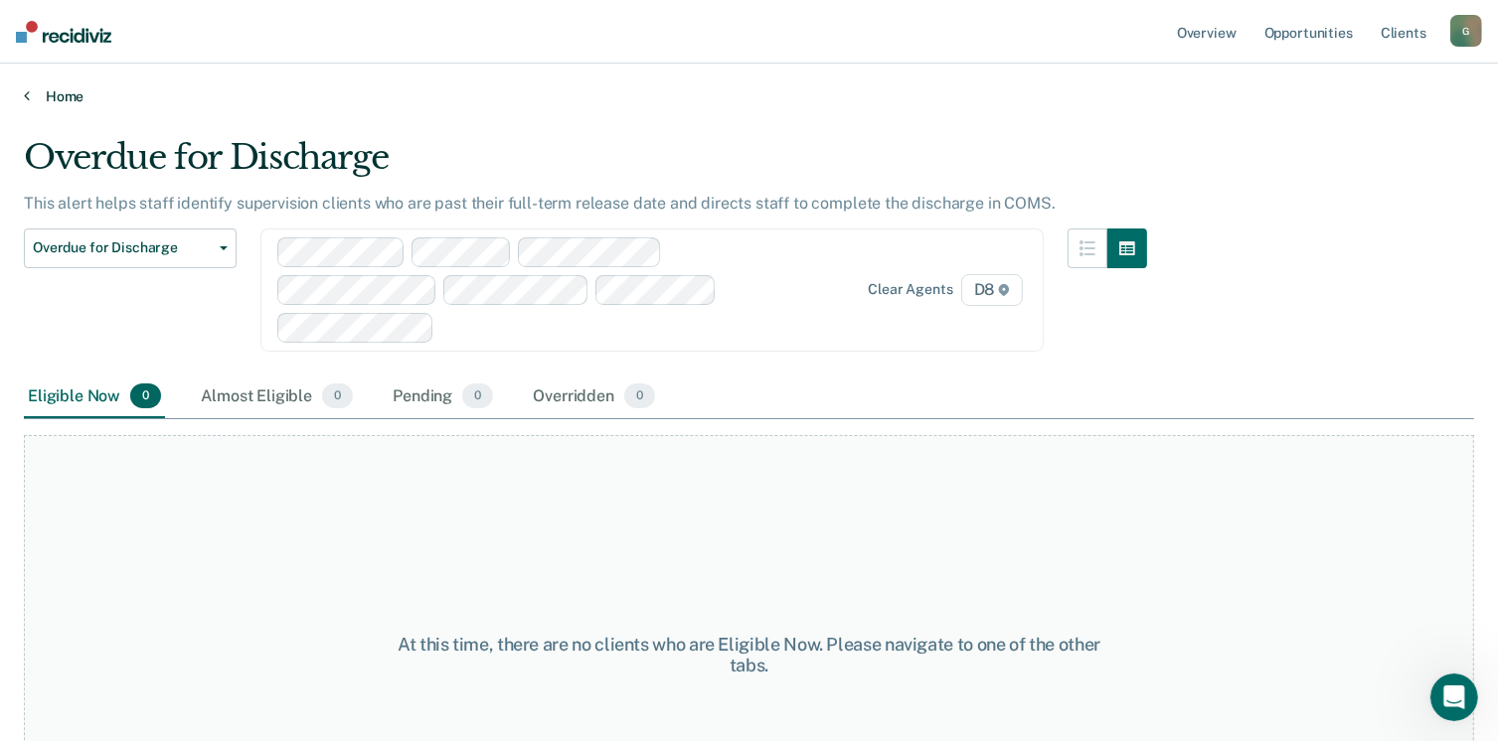
click at [61, 96] on link "Home" at bounding box center [749, 96] width 1450 height 18
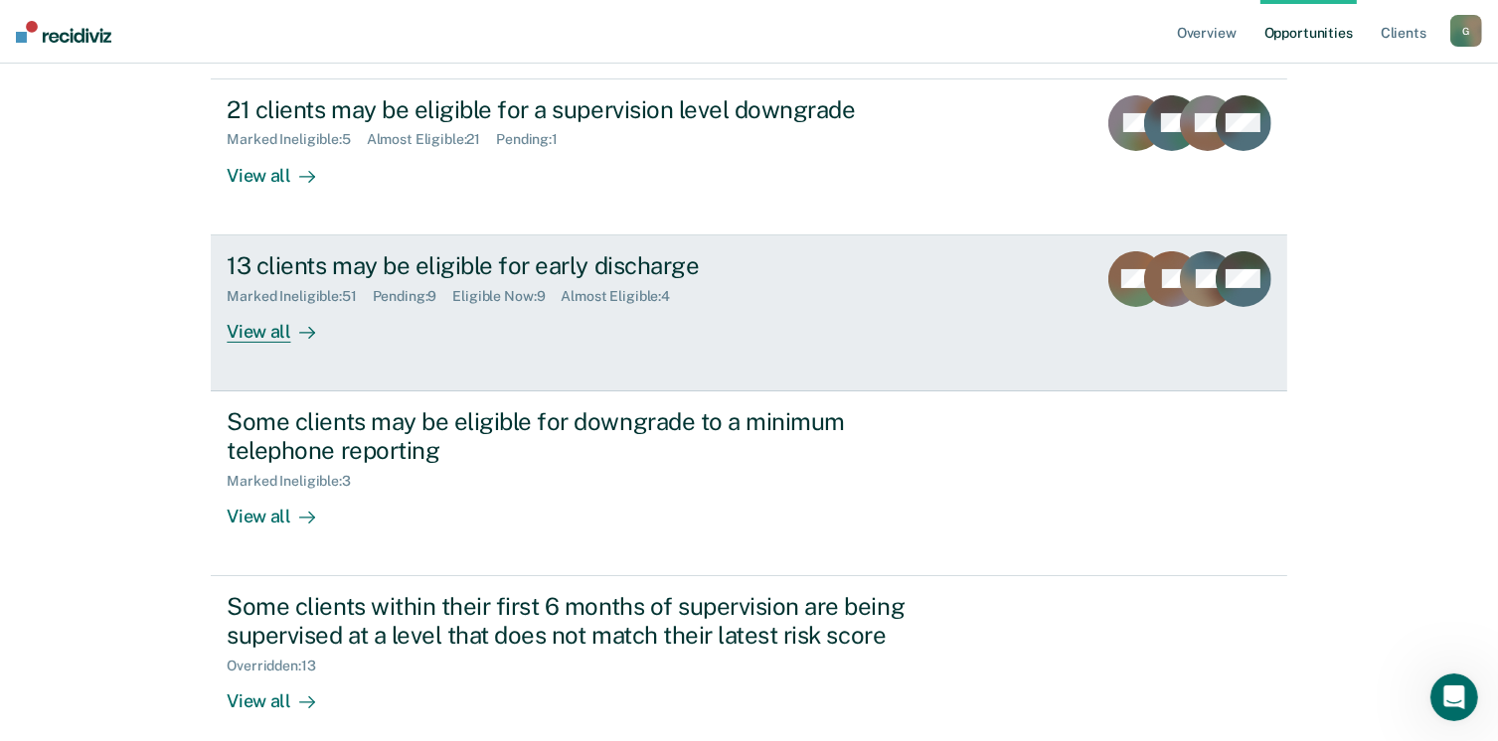
scroll to position [298, 0]
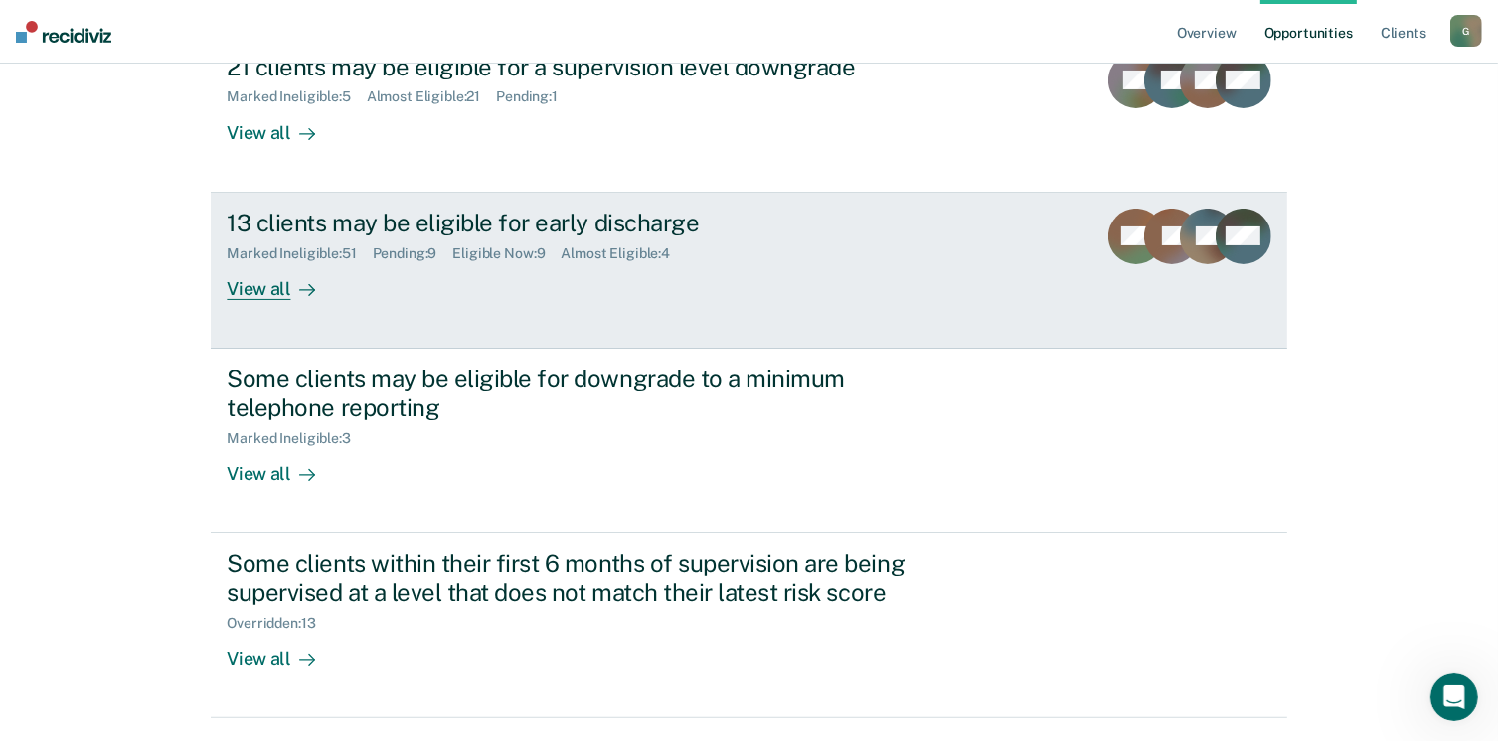
click at [258, 287] on div "View all" at bounding box center [282, 280] width 111 height 39
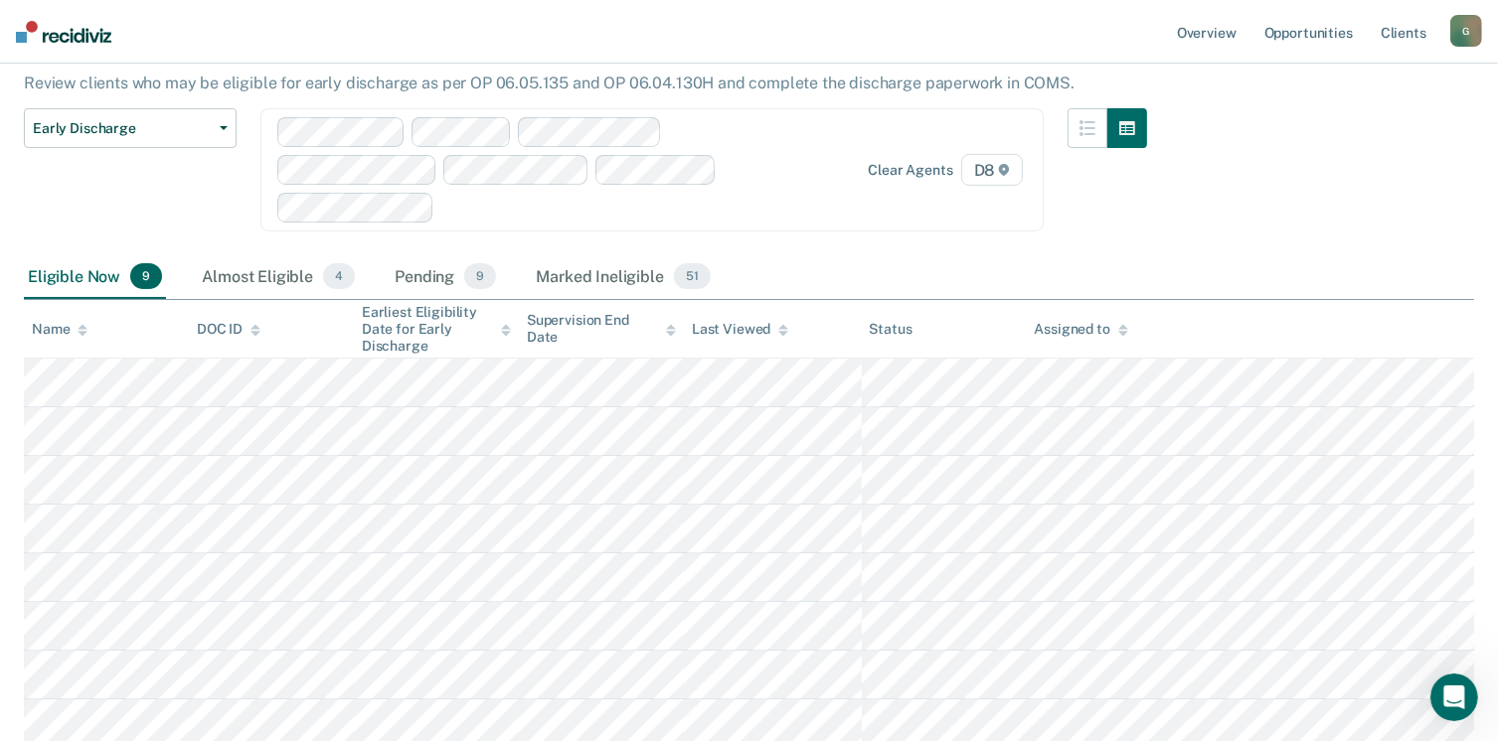
scroll to position [175, 0]
click at [588, 274] on div "Marked Ineligible 51" at bounding box center [623, 279] width 182 height 44
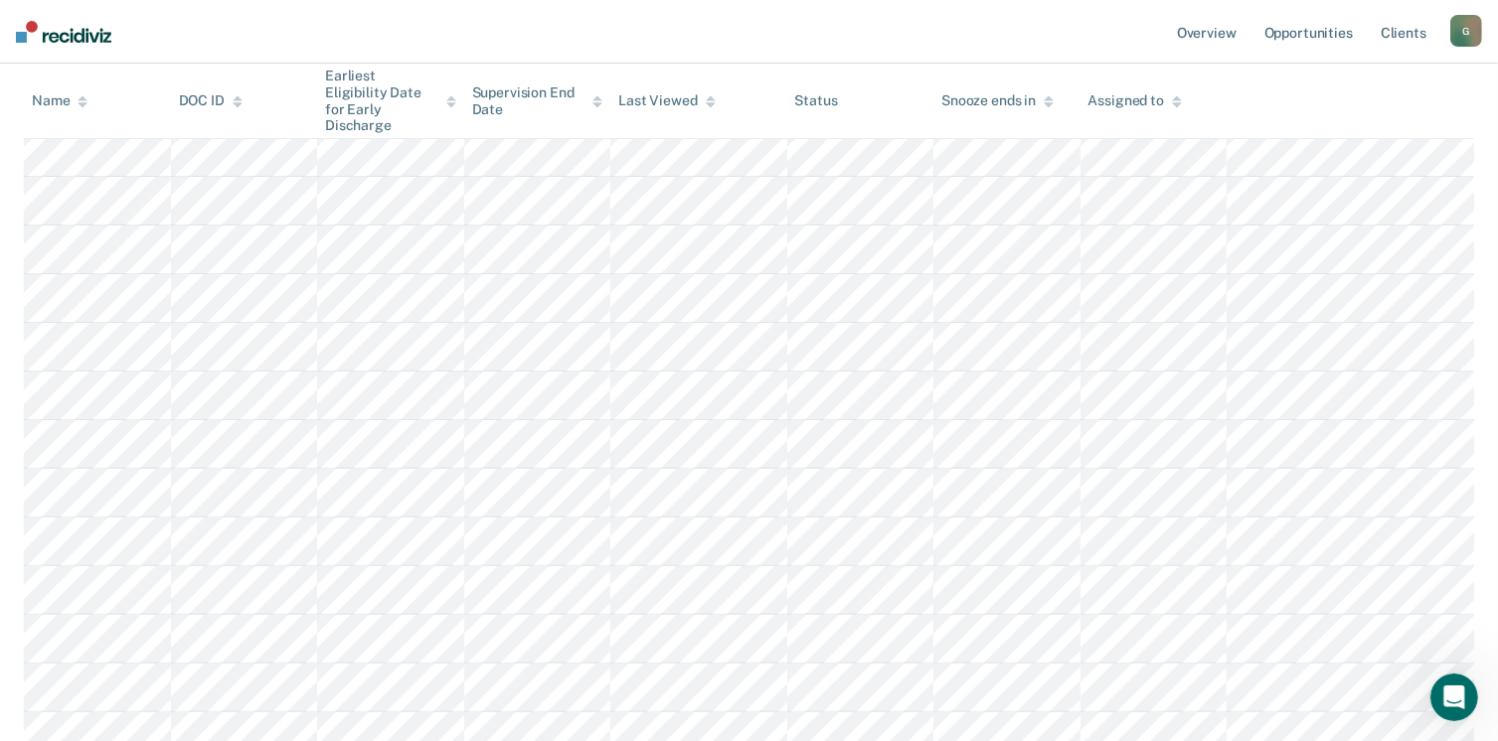
scroll to position [0, 0]
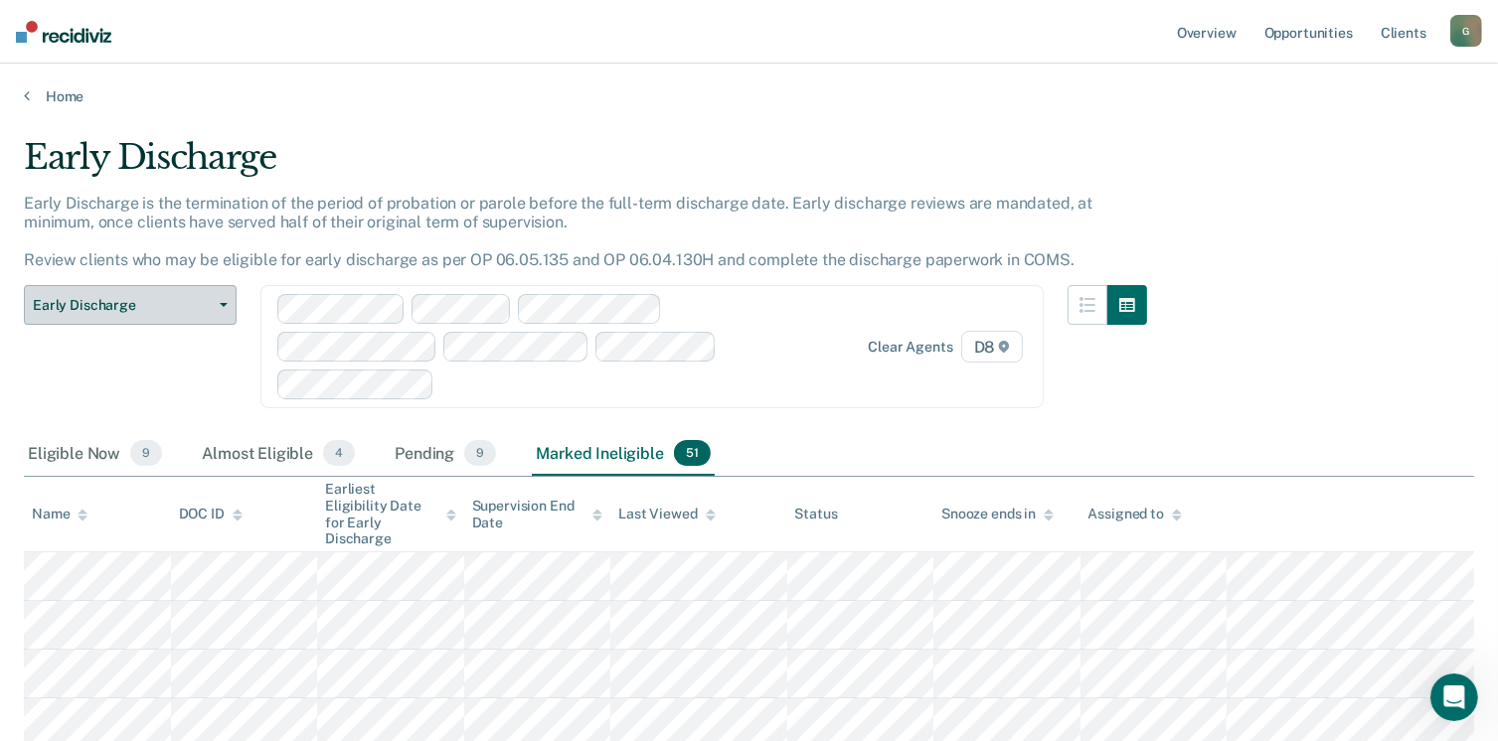
click at [175, 315] on button "Early Discharge" at bounding box center [130, 305] width 213 height 40
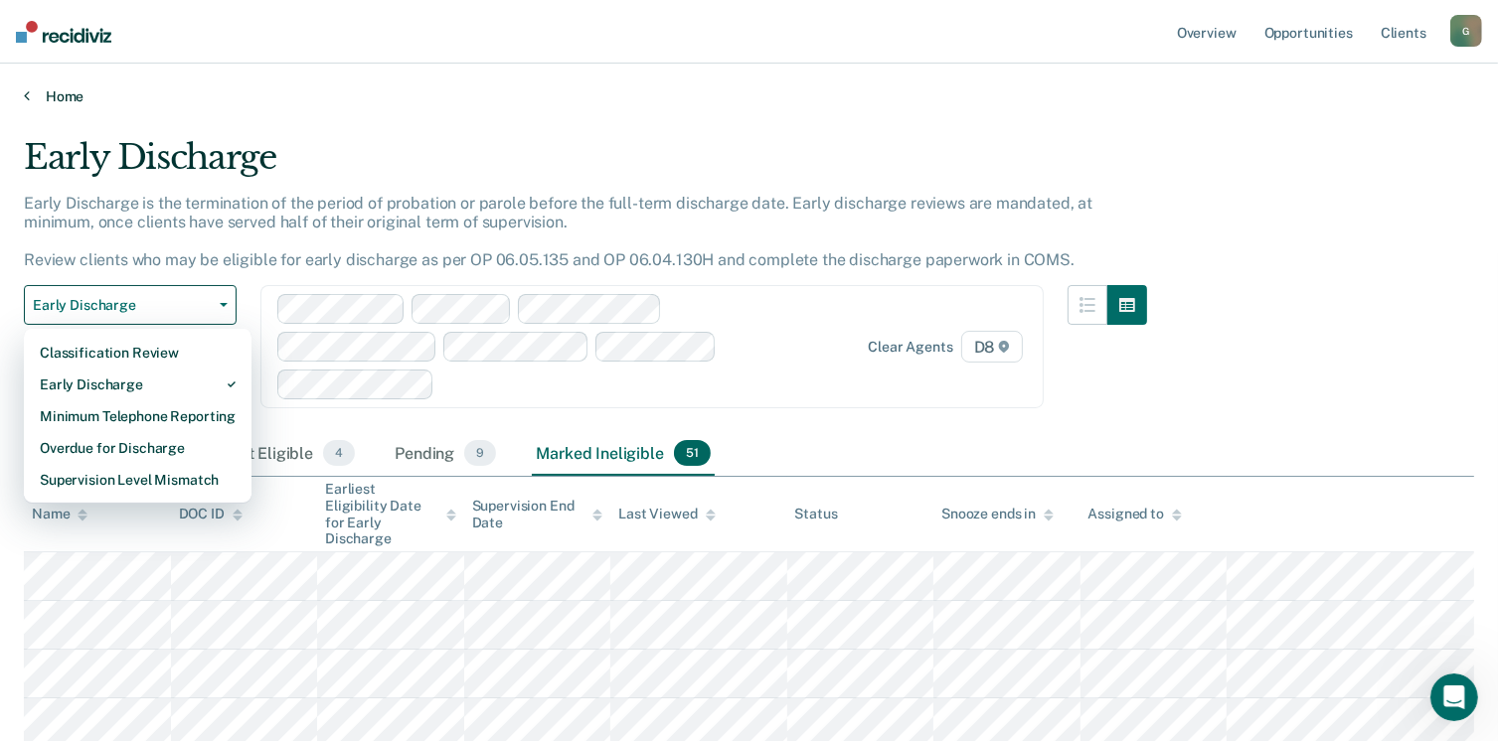
click at [59, 99] on link "Home" at bounding box center [749, 96] width 1450 height 18
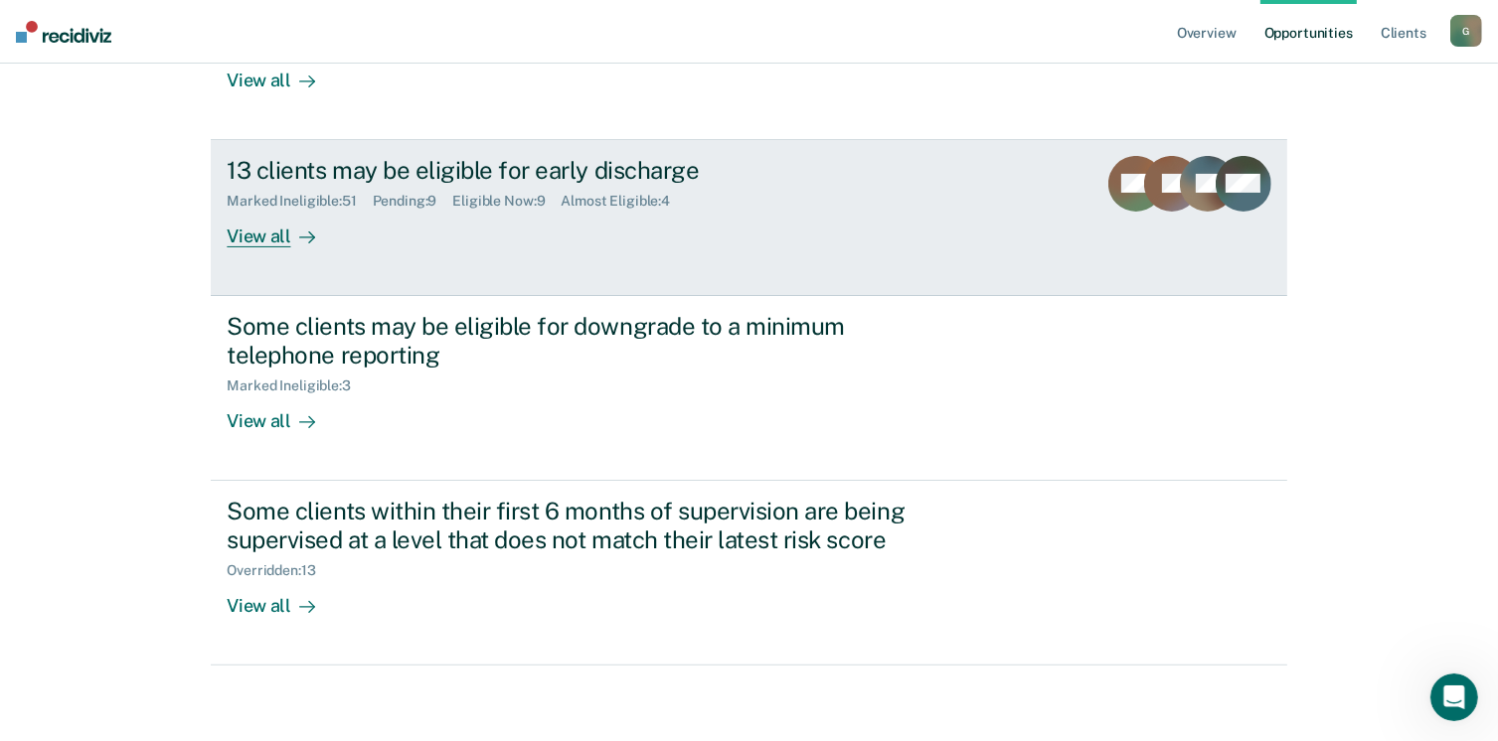
scroll to position [353, 0]
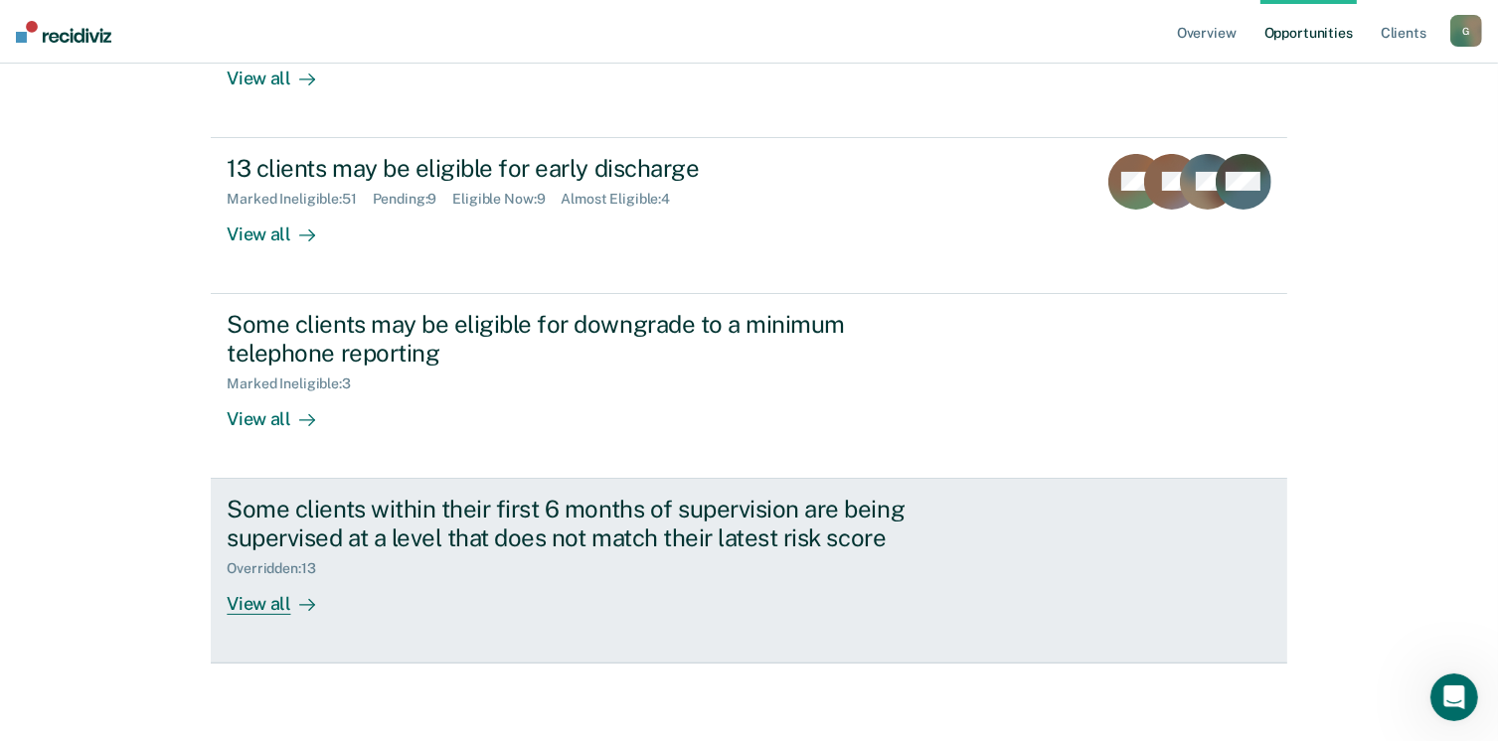
click at [242, 607] on div "View all" at bounding box center [282, 595] width 111 height 39
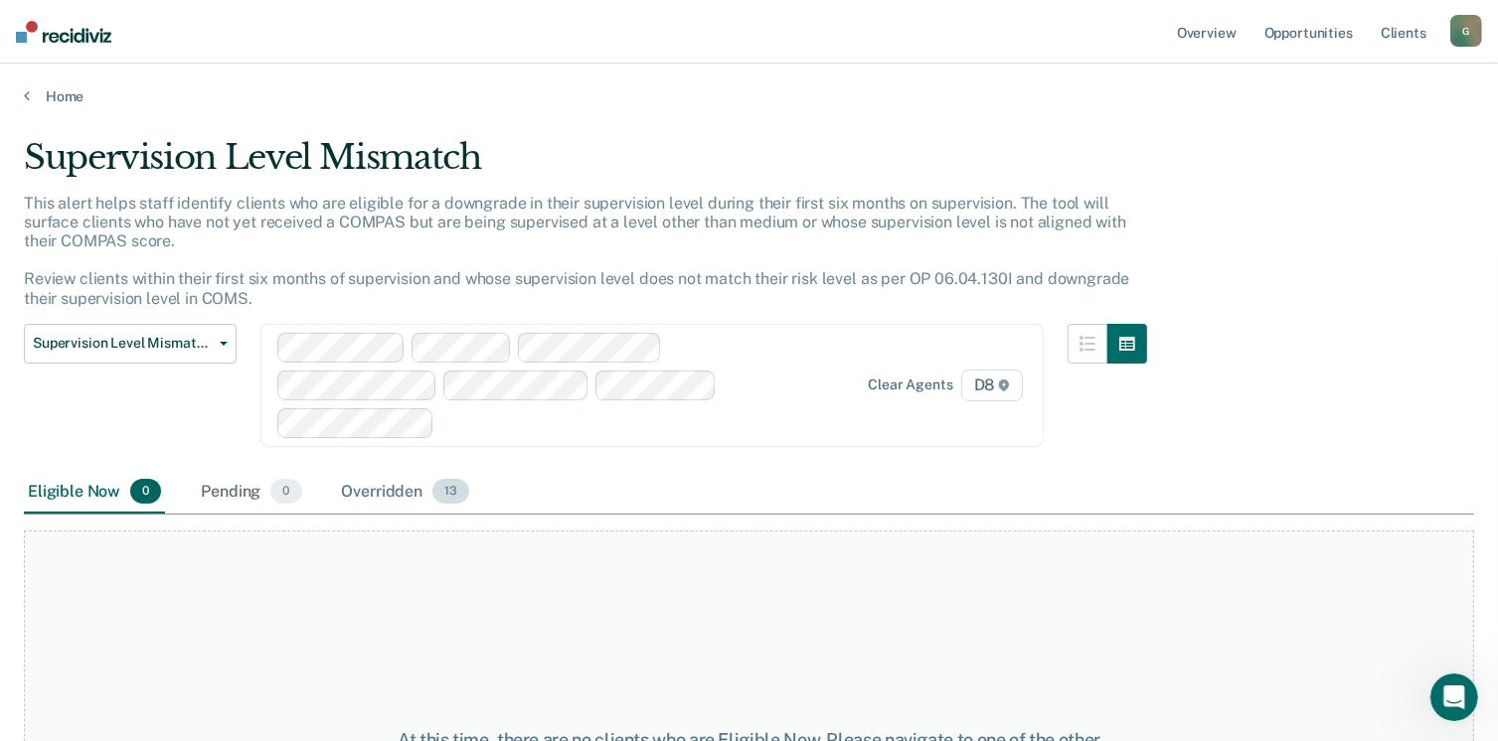
click at [400, 486] on div "Overridden 13" at bounding box center [406, 493] width 136 height 44
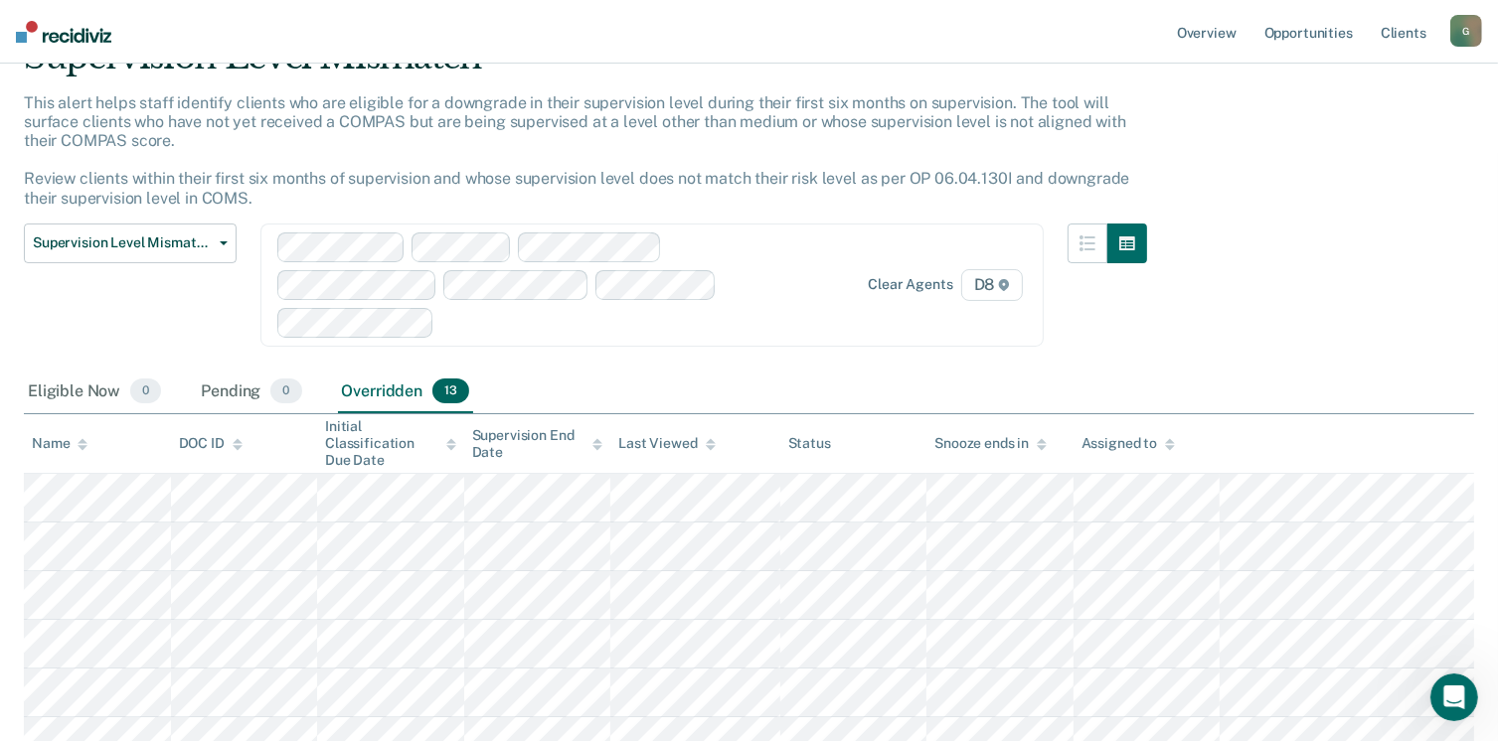
scroll to position [99, 0]
